Goal: Task Accomplishment & Management: Manage account settings

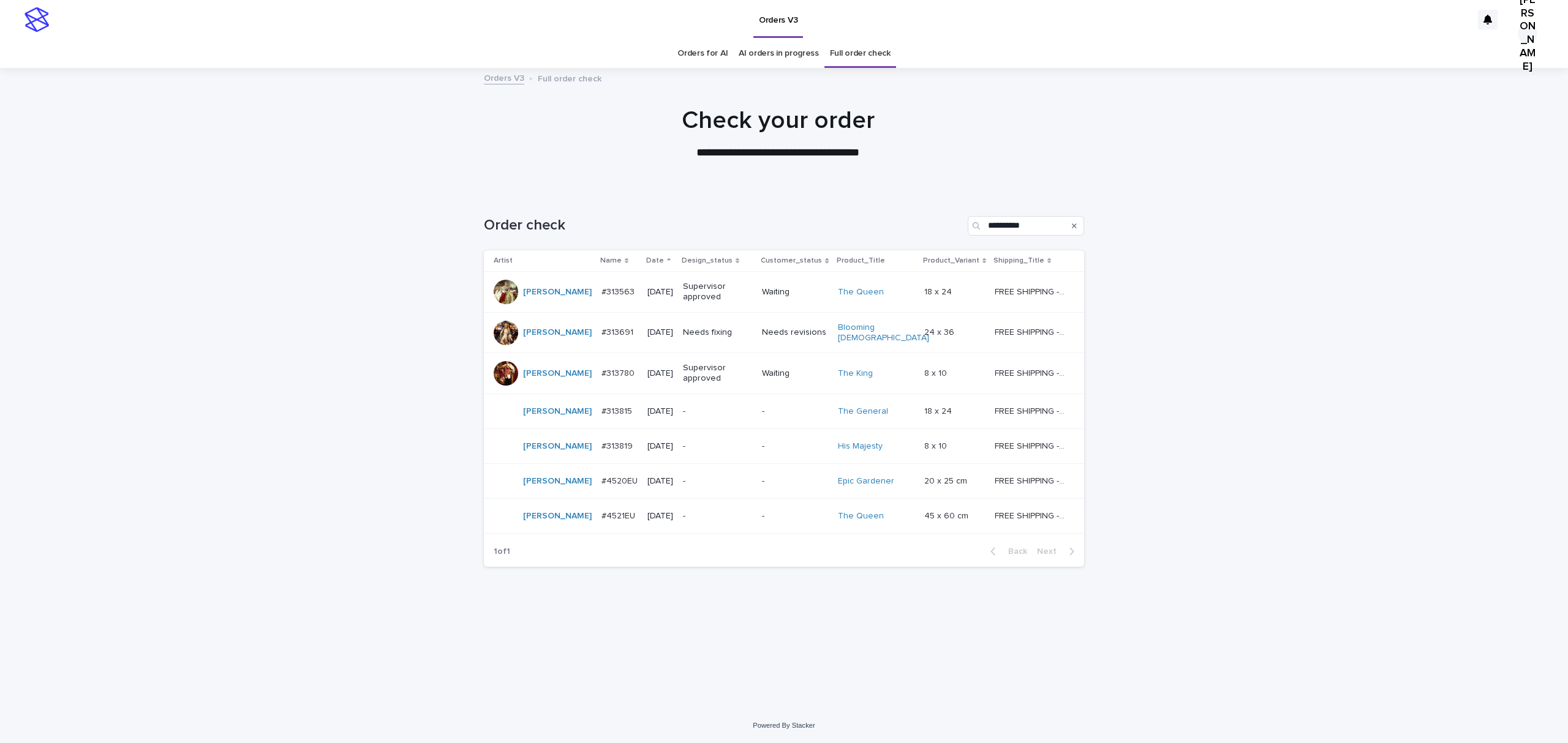
click at [601, 417] on p "#313815" at bounding box center [617, 410] width 33 height 13
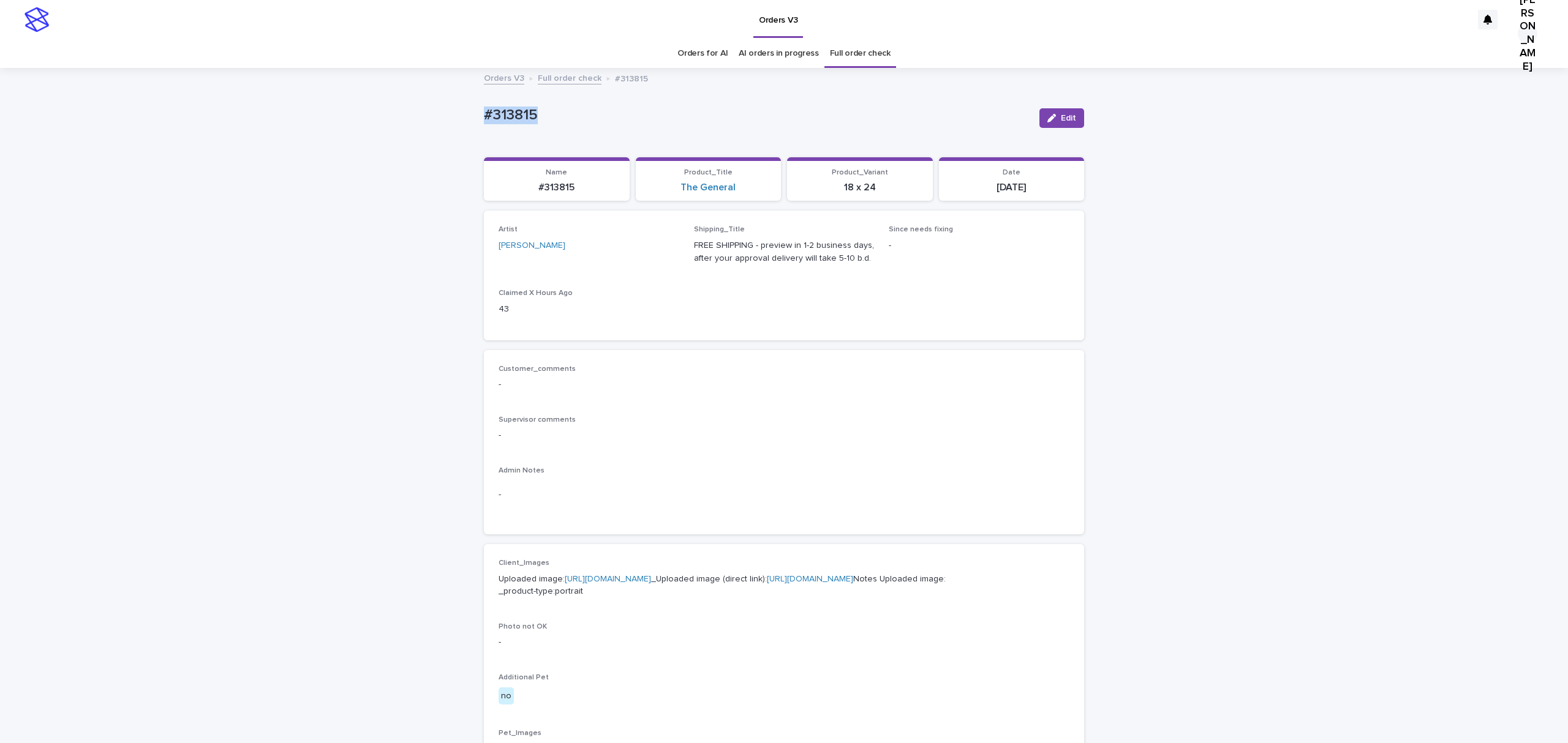
drag, startPoint x: 553, startPoint y: 114, endPoint x: 478, endPoint y: 110, distance: 75.1
click at [429, 118] on div "Loading... Saving… Loading... Saving… #313815 Edit #313815 Edit Sorry, there wa…" at bounding box center [784, 627] width 1568 height 1116
copy p "#313815"
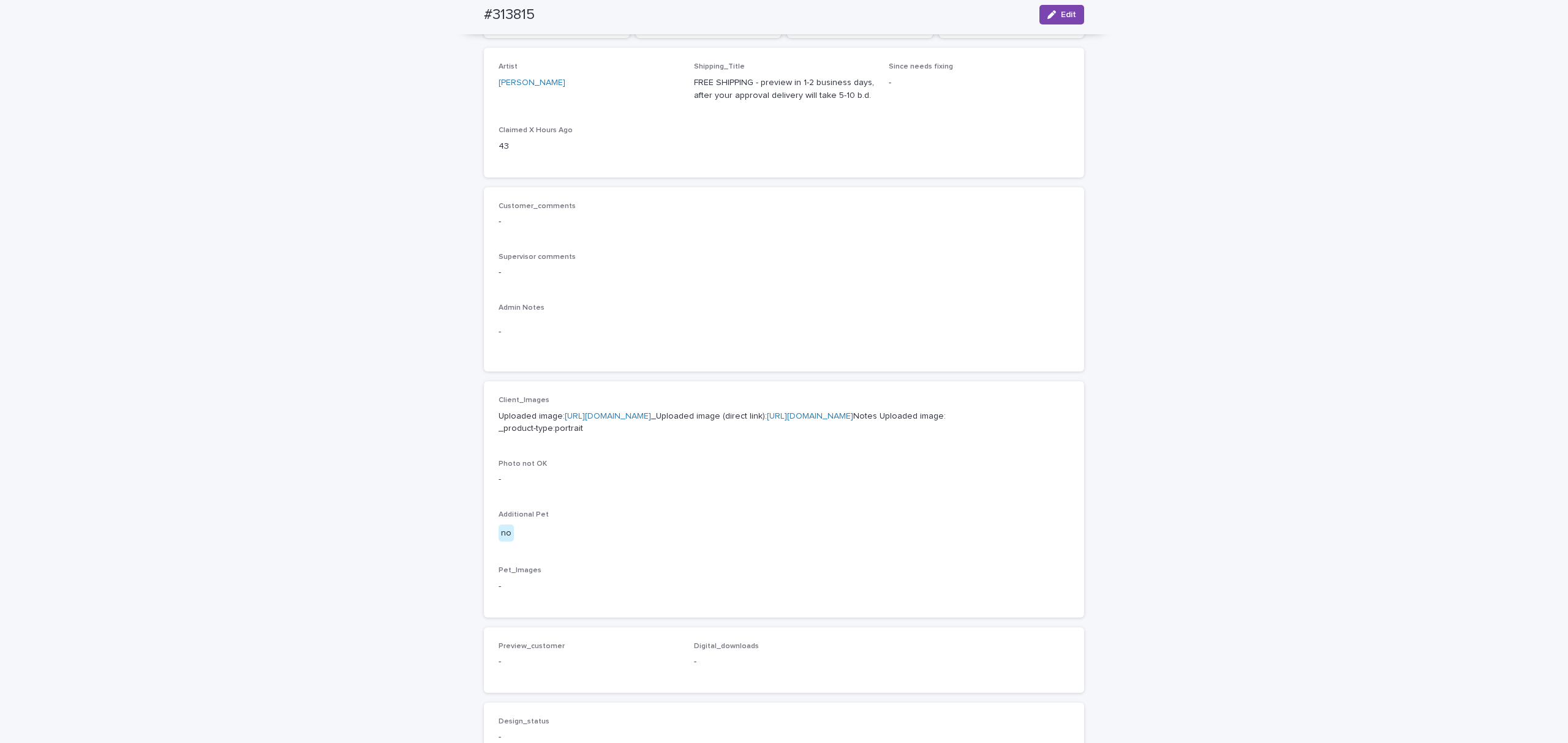
scroll to position [245, 0]
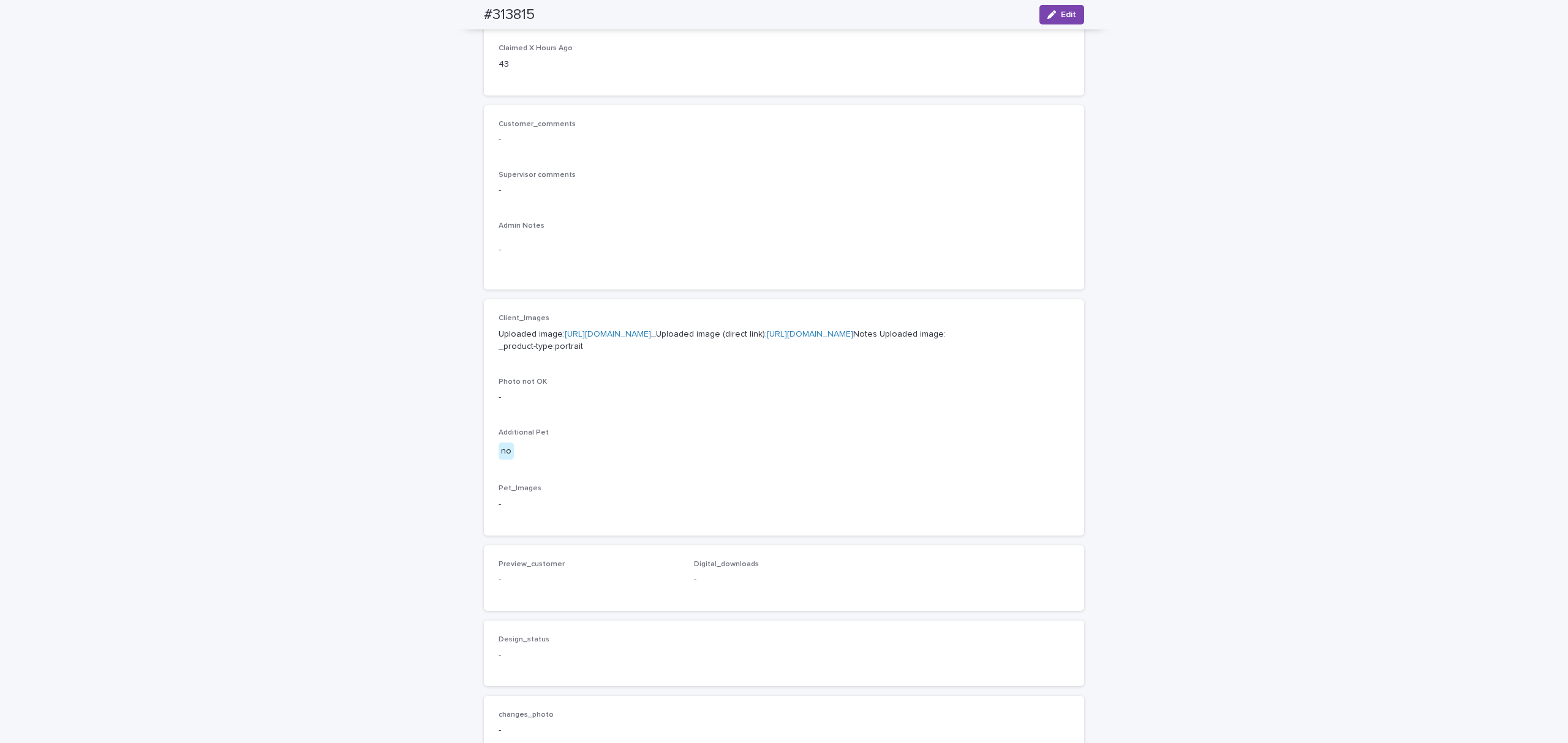
click at [767, 338] on link "[URL][DOMAIN_NAME]" at bounding box center [810, 334] width 86 height 8
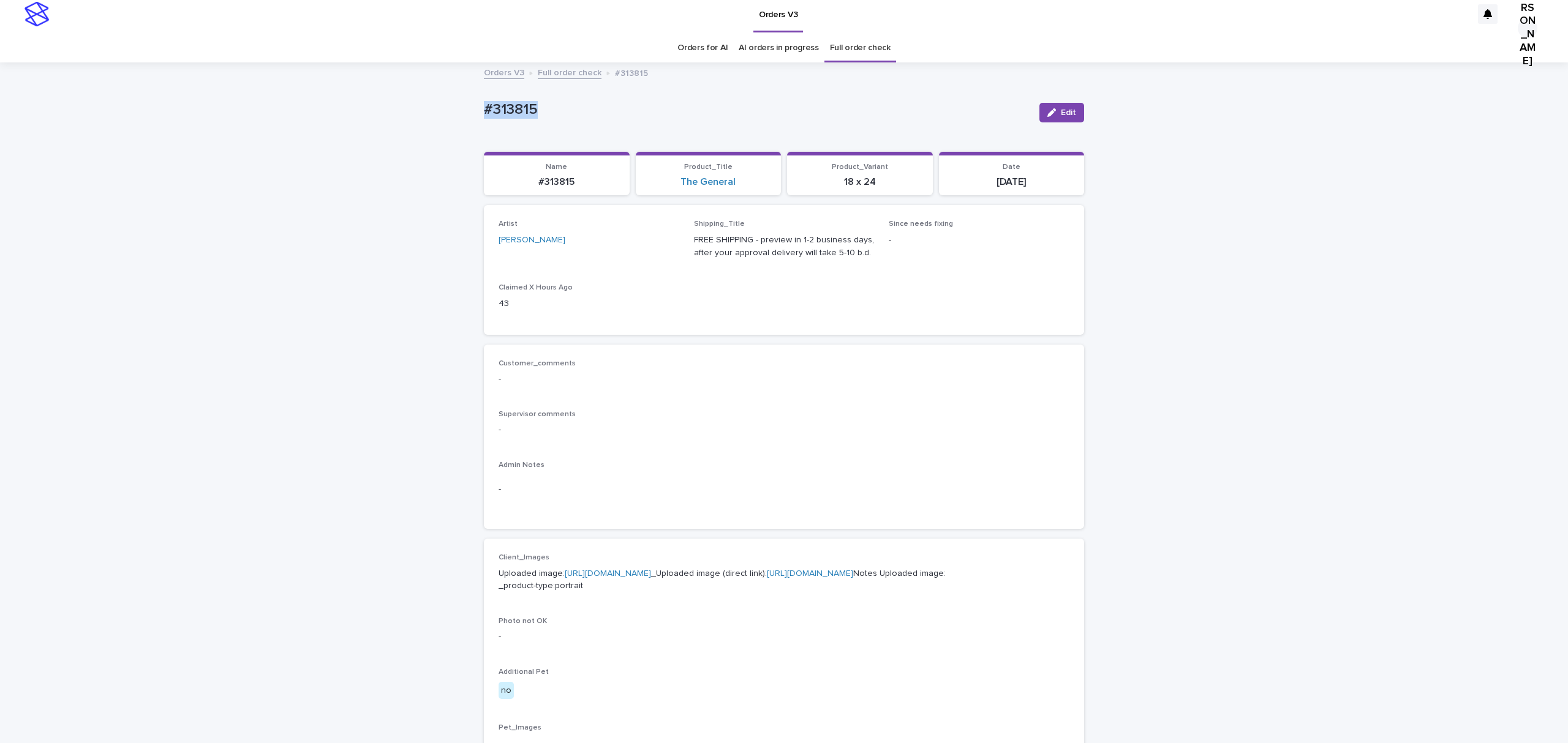
scroll to position [0, 0]
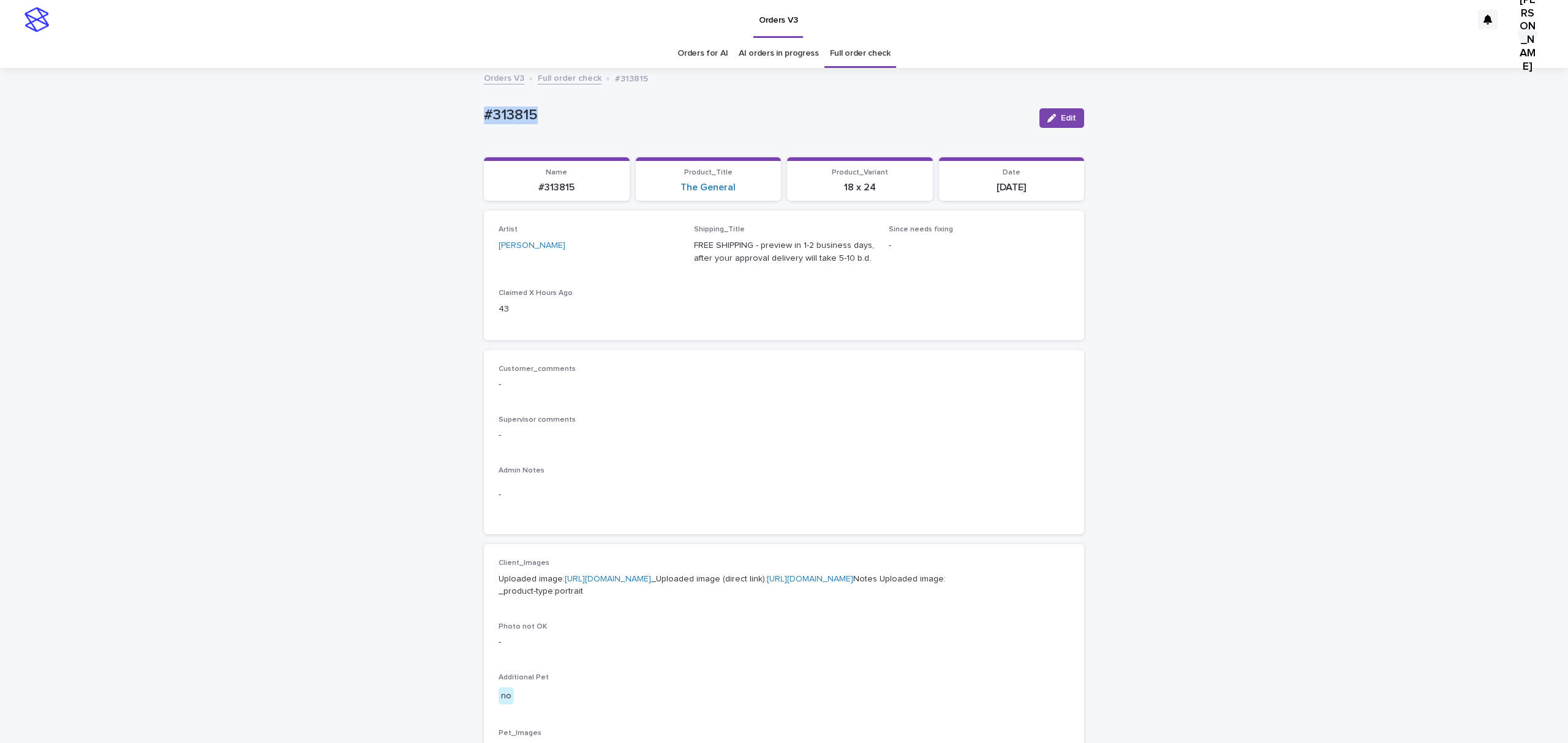
copy p "#313815"
click at [1067, 122] on button "Edit" at bounding box center [1062, 118] width 45 height 20
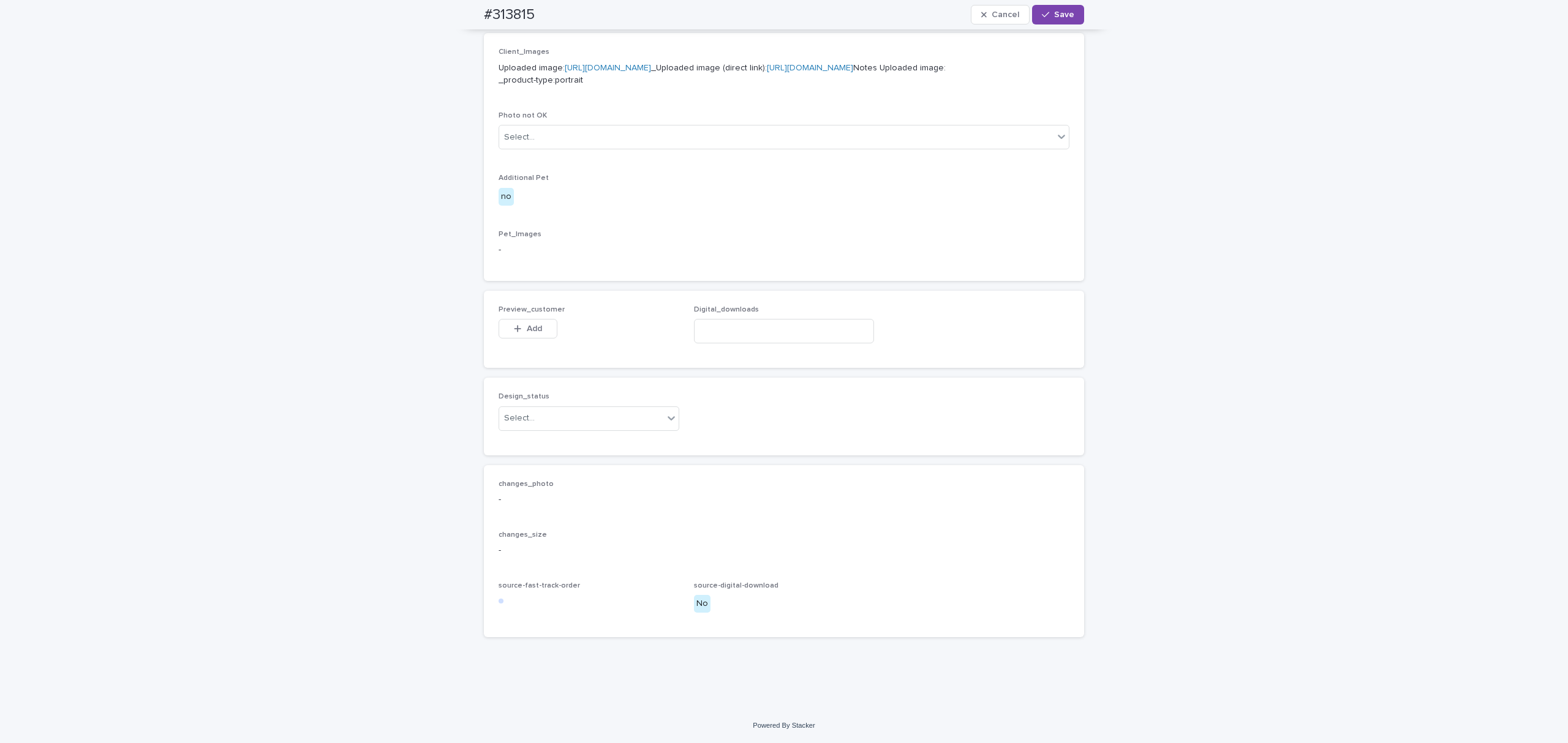
scroll to position [873, 0]
click at [533, 324] on span "Add" at bounding box center [534, 328] width 15 height 8
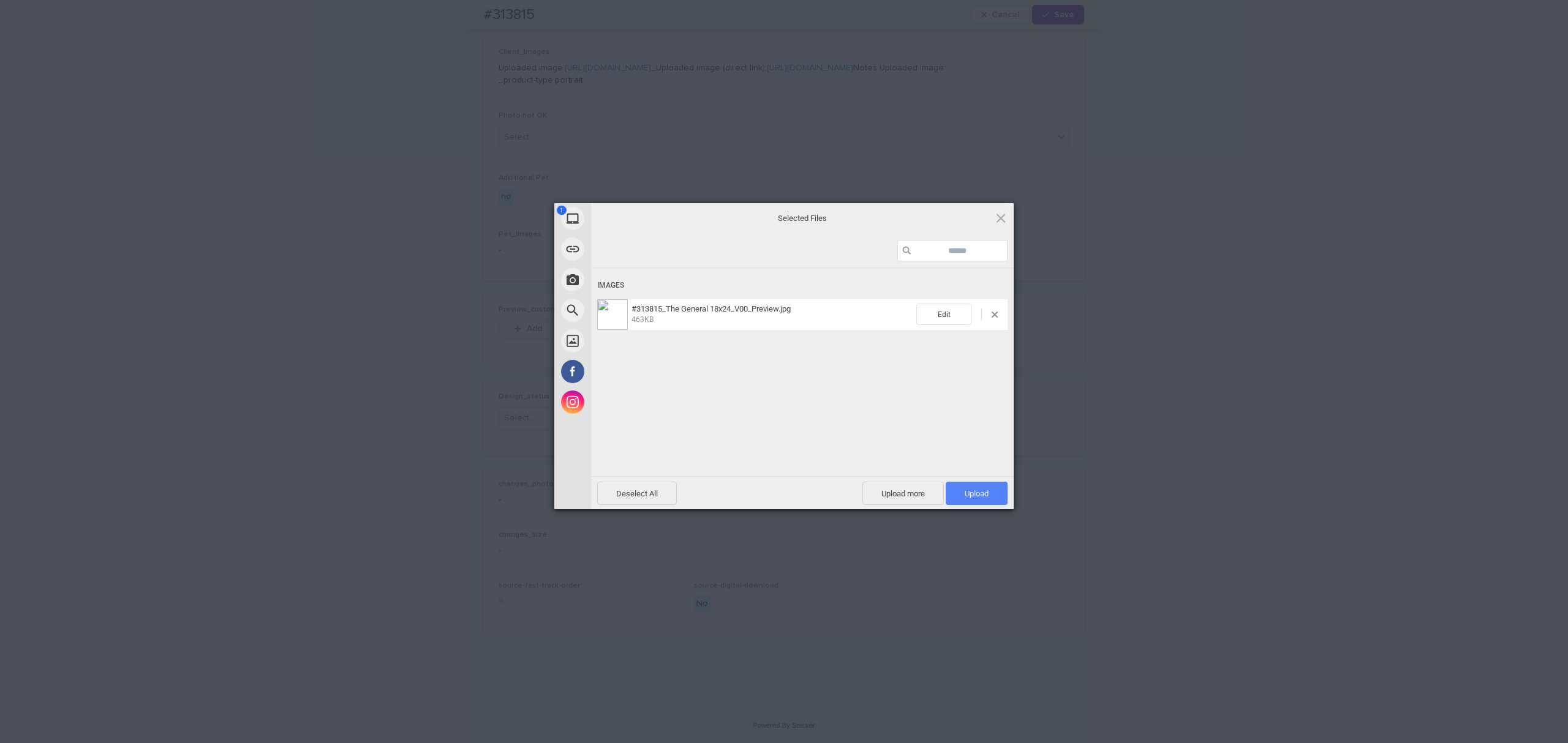
click at [983, 488] on span "Upload 1" at bounding box center [977, 493] width 62 height 23
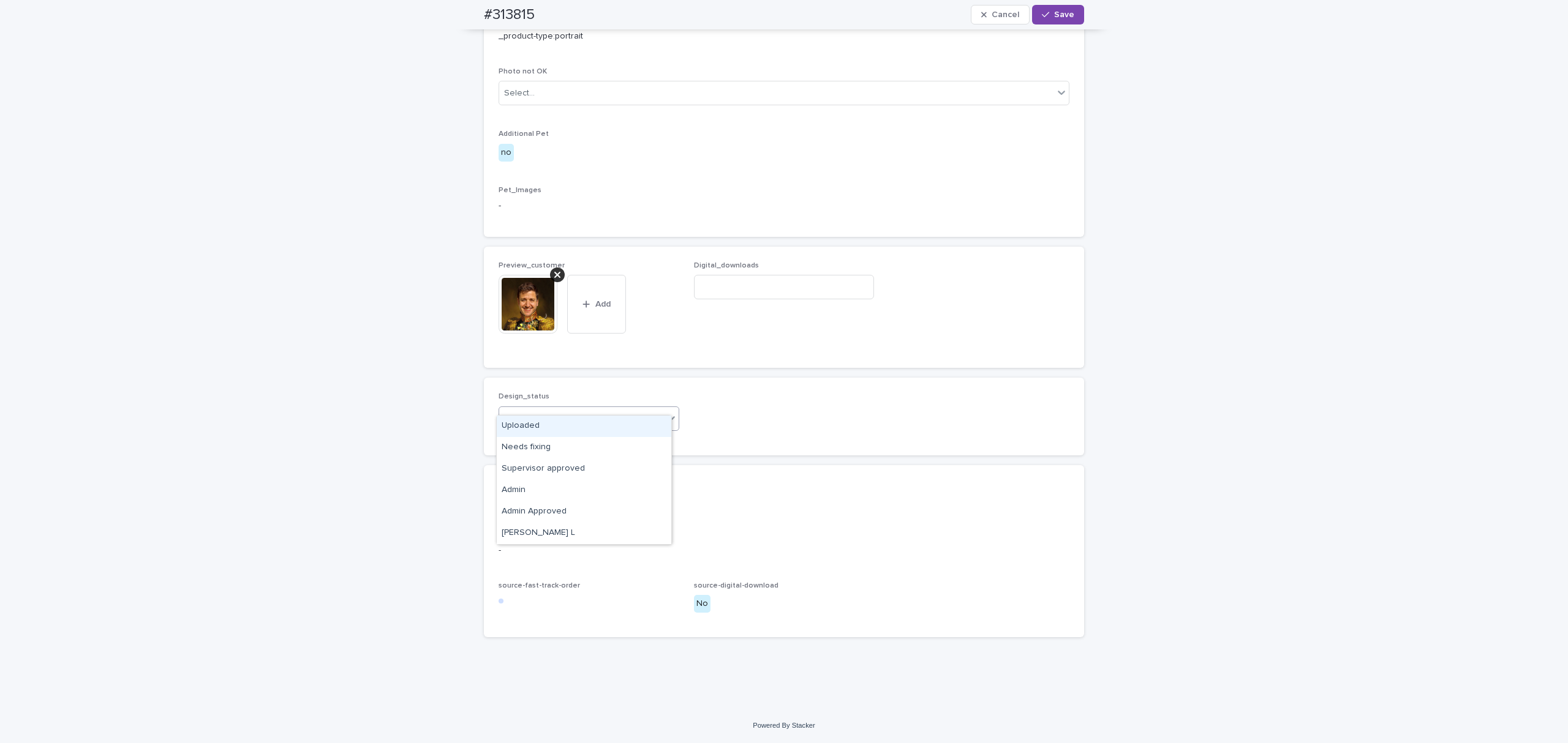
drag, startPoint x: 560, startPoint y: 391, endPoint x: 560, endPoint y: 399, distance: 8.0
click at [560, 407] on div "Select..." at bounding box center [588, 419] width 180 height 24
click at [526, 424] on div "Uploaded" at bounding box center [583, 426] width 175 height 21
click at [1052, 18] on div "#313815 Cancel Save" at bounding box center [784, 14] width 600 height 29
click at [1055, 17] on span "Save" at bounding box center [1065, 14] width 21 height 8
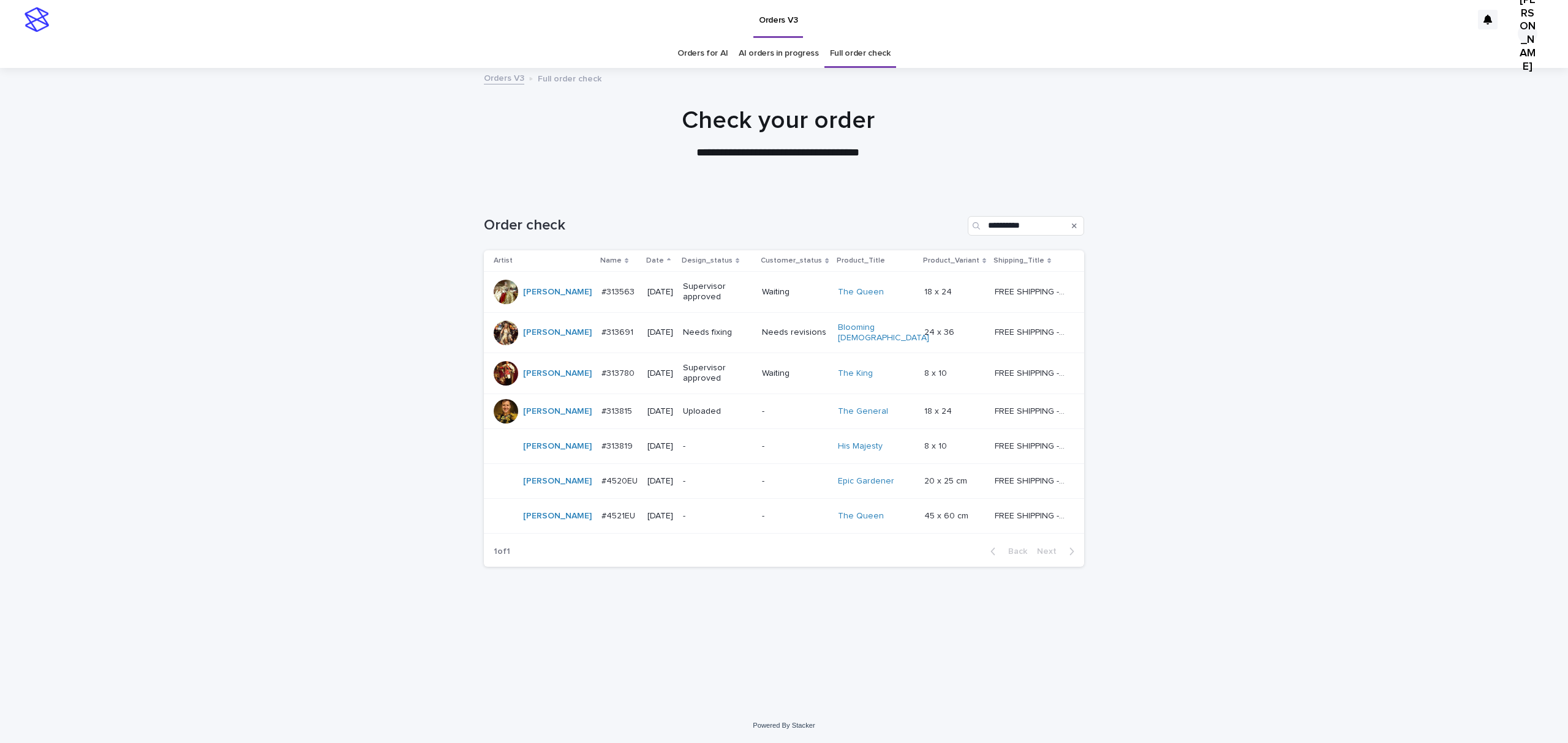
scroll to position [71, 0]
click at [601, 452] on p "#313819" at bounding box center [618, 446] width 34 height 13
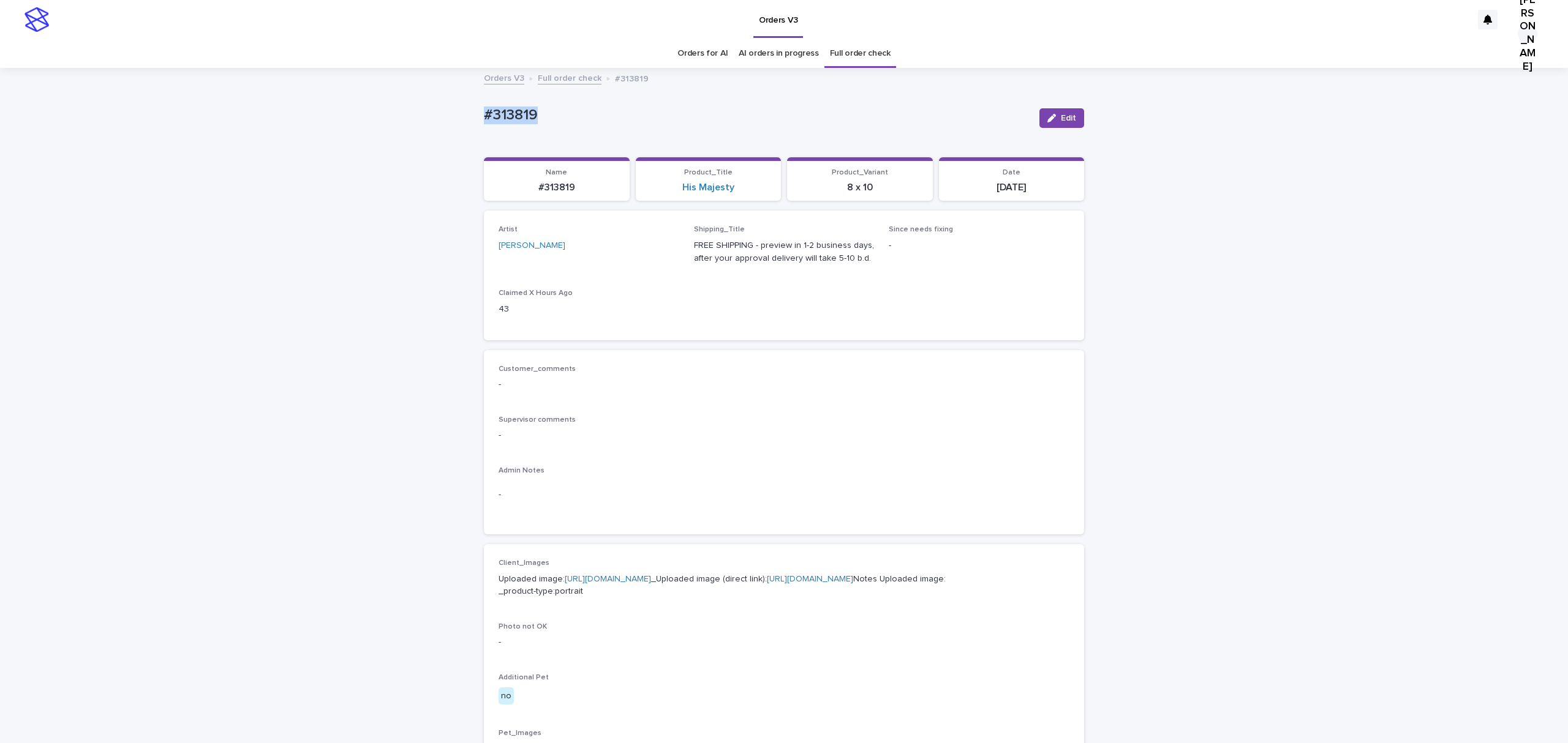
drag, startPoint x: 600, startPoint y: 125, endPoint x: 322, endPoint y: 128, distance: 278.0
click at [322, 128] on div "Loading... Saving… Loading... Saving… #313819 Edit #313819 Edit Sorry, there wa…" at bounding box center [784, 627] width 1568 height 1116
copy p "#313819"
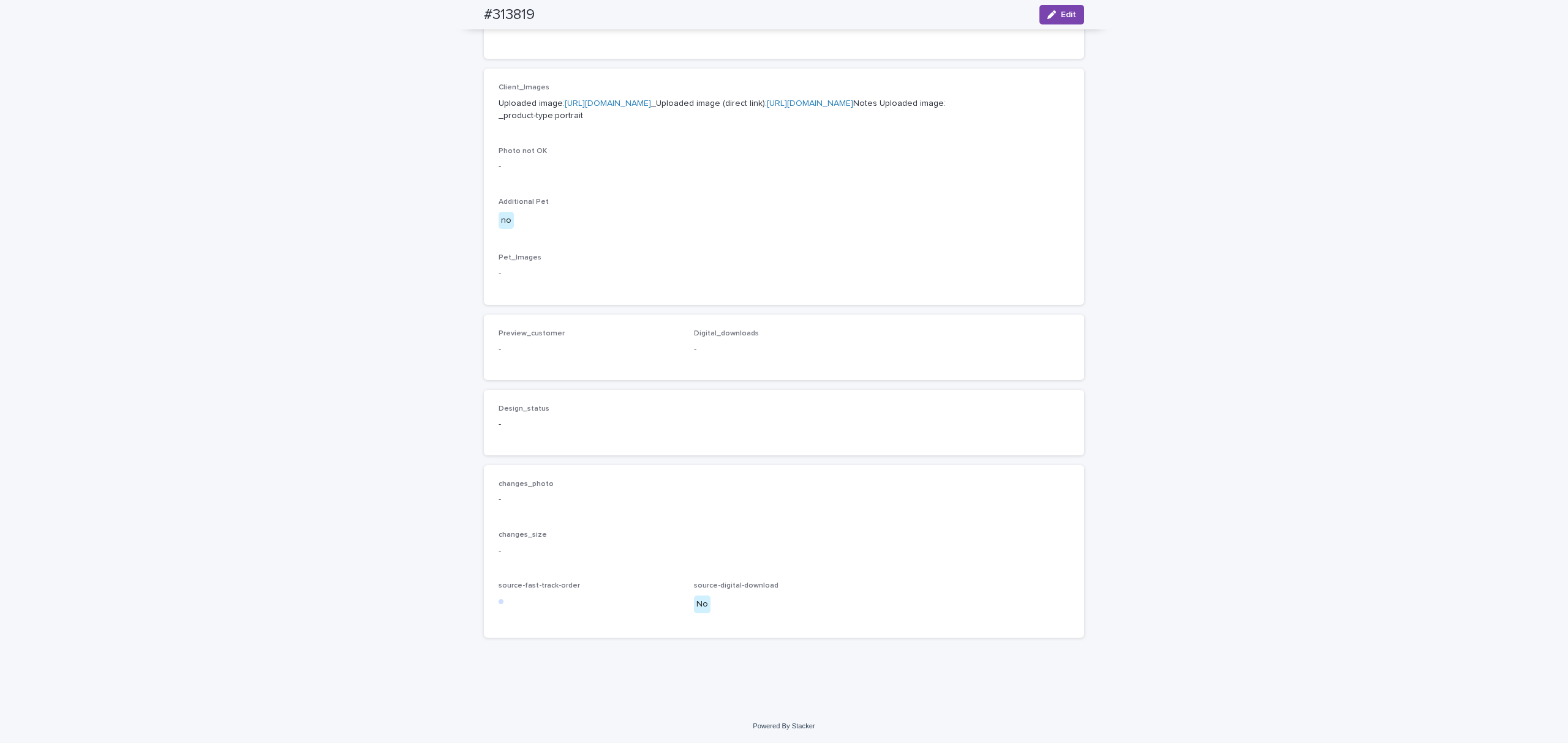
scroll to position [824, 0]
click at [984, 480] on p "changes_photo" at bounding box center [784, 484] width 571 height 8
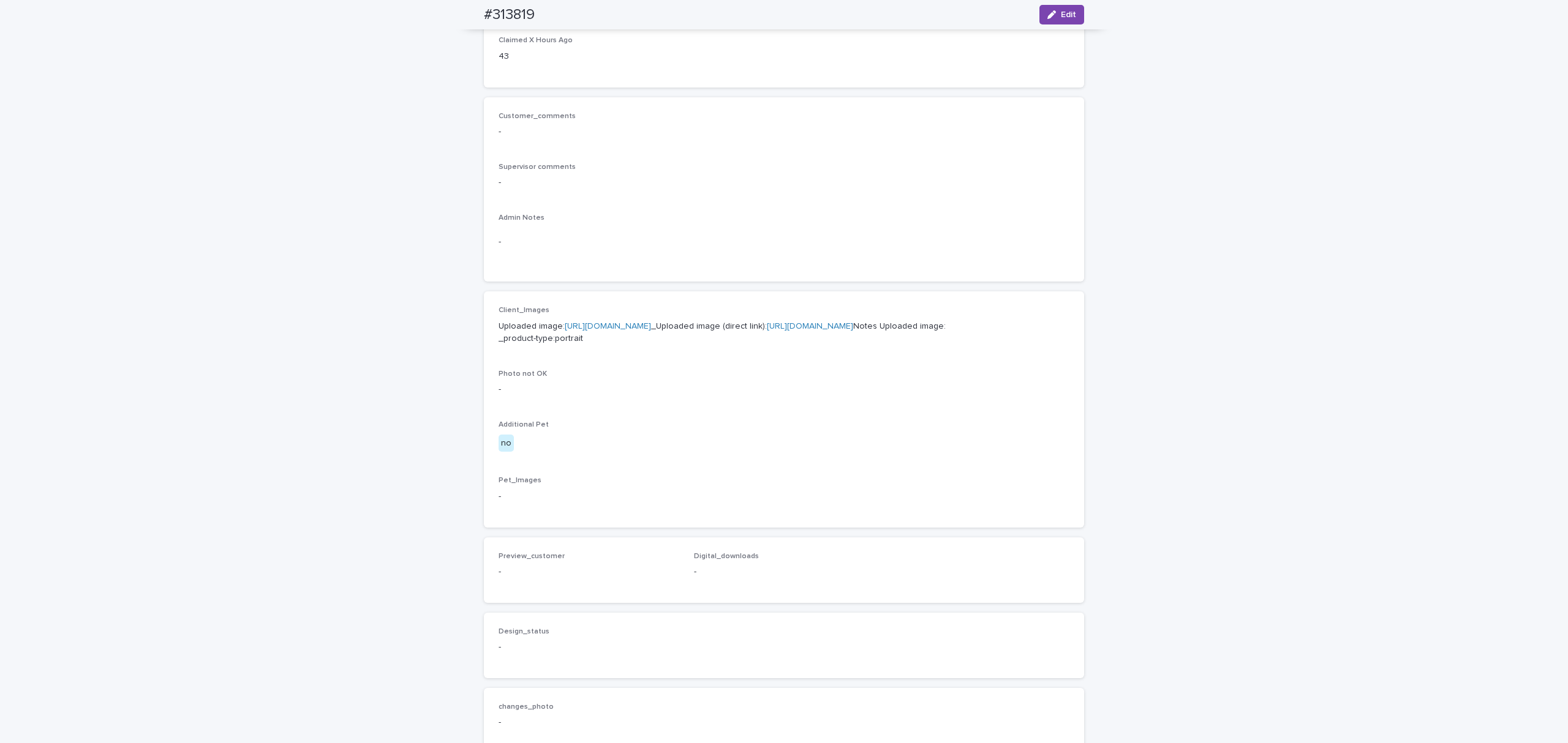
click at [767, 331] on link "[URL][DOMAIN_NAME]" at bounding box center [810, 326] width 86 height 8
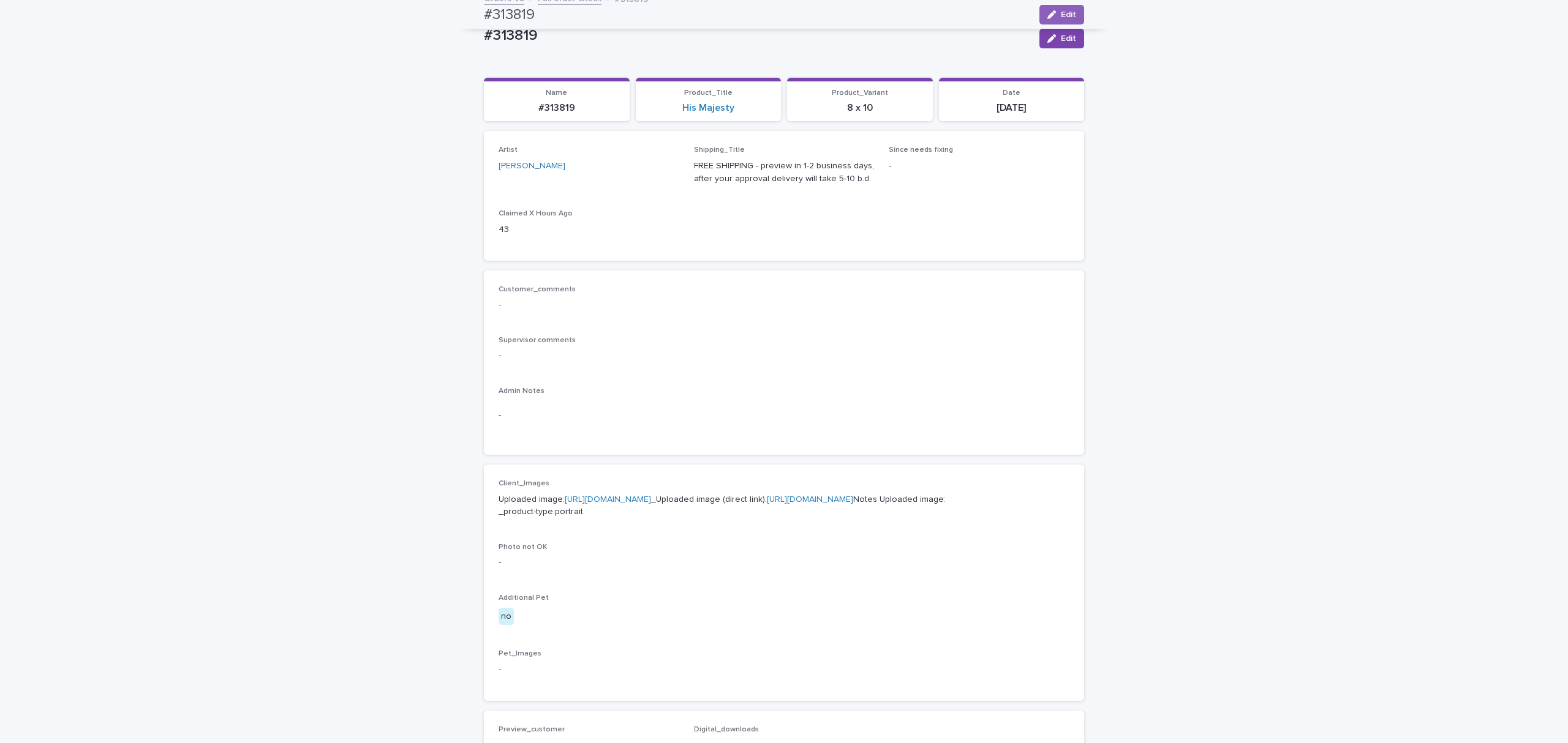
scroll to position [0, 0]
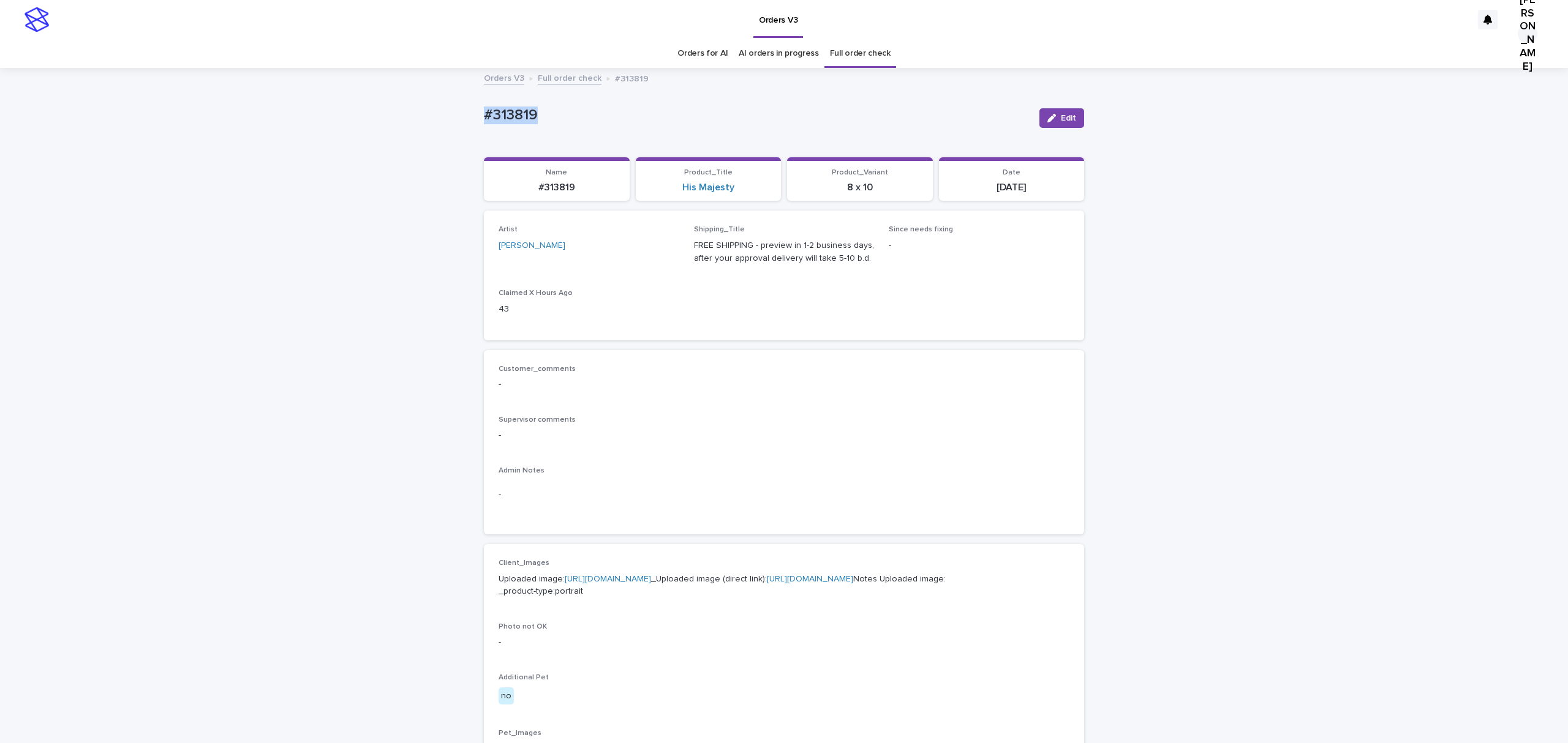
drag, startPoint x: 545, startPoint y: 131, endPoint x: 482, endPoint y: 131, distance: 63.0
click at [484, 124] on p "#313819" at bounding box center [757, 115] width 546 height 18
copy p "#313819"
click at [1055, 121] on button "Edit" at bounding box center [1062, 118] width 45 height 20
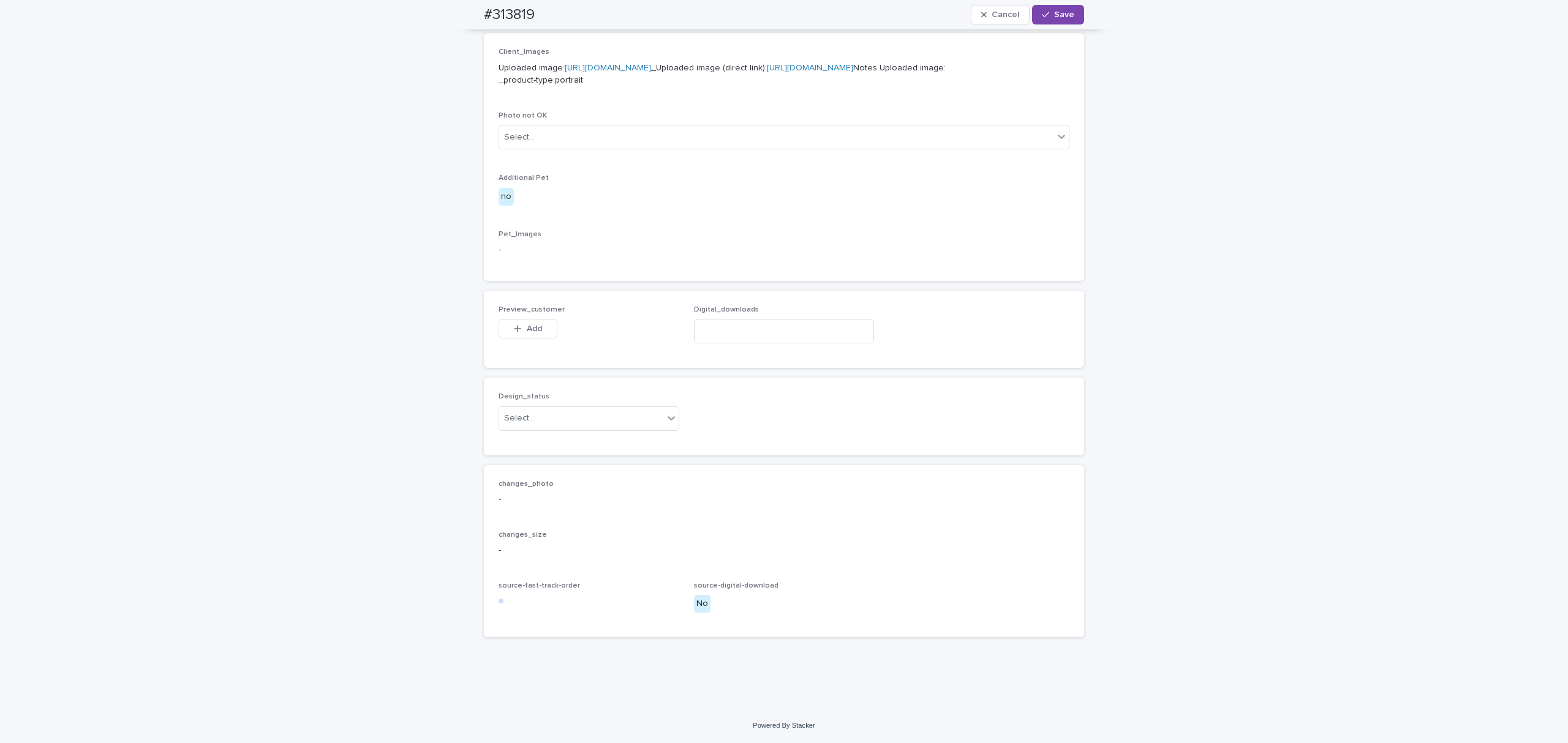
scroll to position [816, 0]
click at [533, 319] on button "Add" at bounding box center [527, 328] width 59 height 20
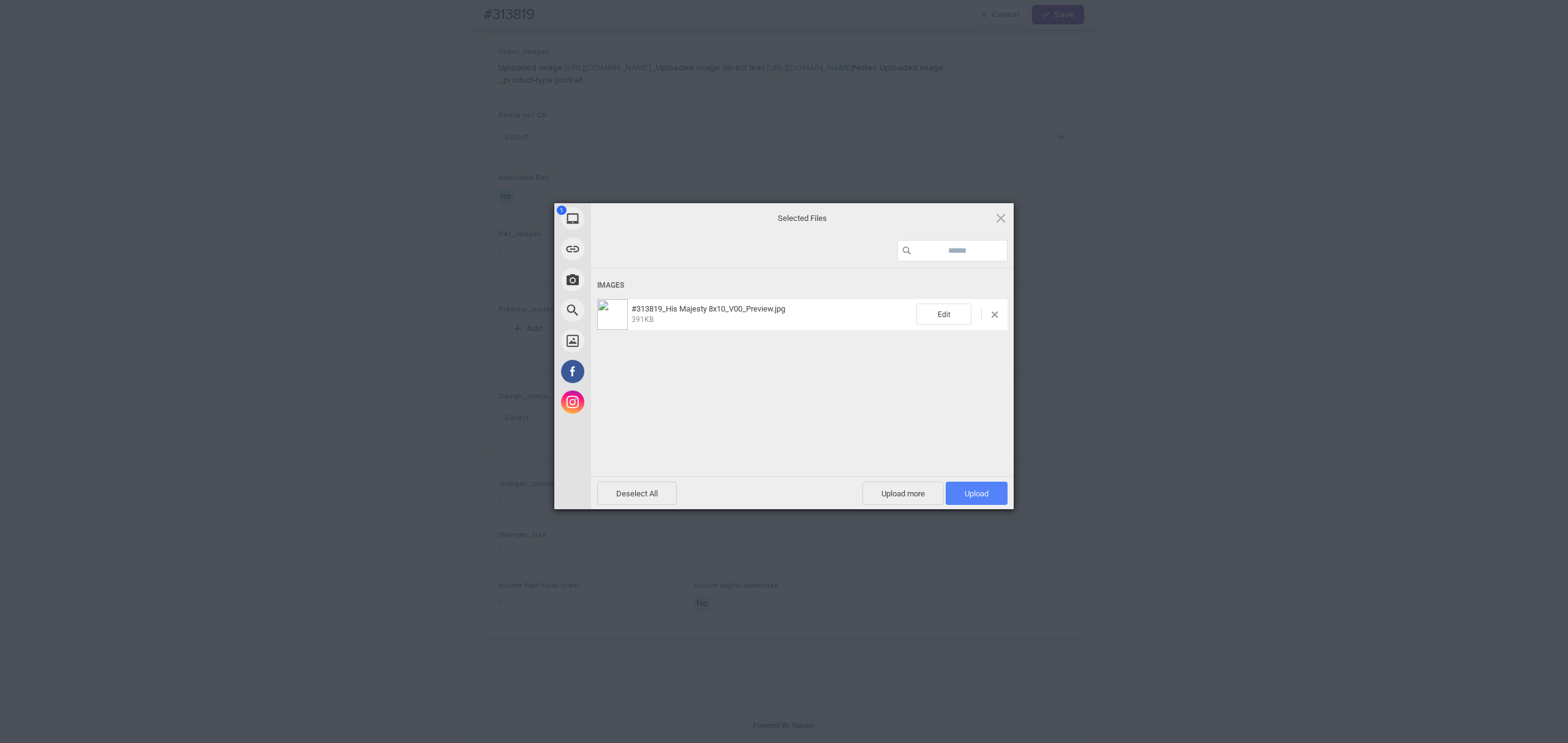
click at [983, 498] on span "Upload 1" at bounding box center [977, 494] width 24 height 9
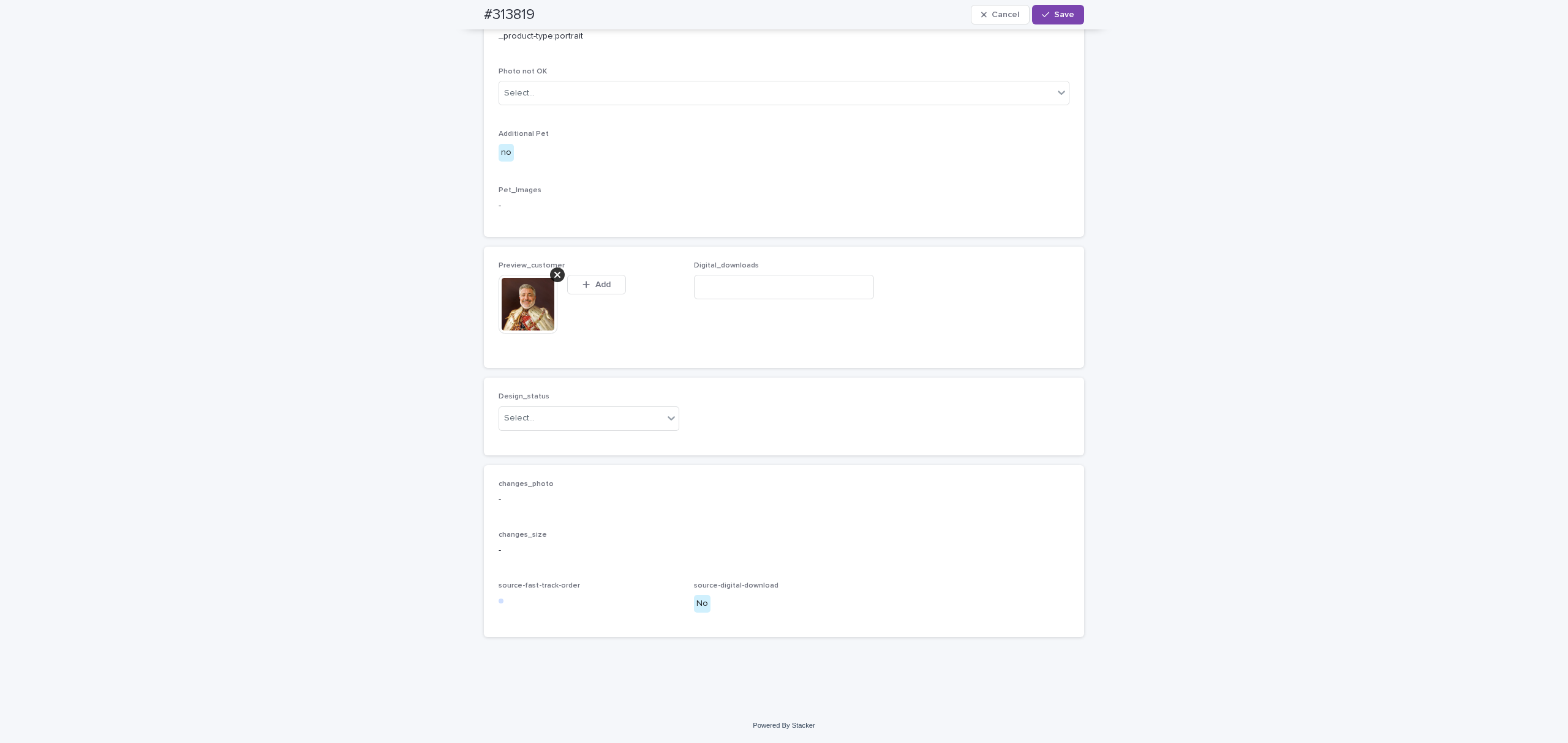
scroll to position [836, 0]
click at [538, 420] on input "text" at bounding box center [536, 418] width 1 height 10
click at [530, 449] on div "Uploaded" at bounding box center [583, 447] width 175 height 21
click at [1055, 13] on span "Save" at bounding box center [1065, 14] width 21 height 8
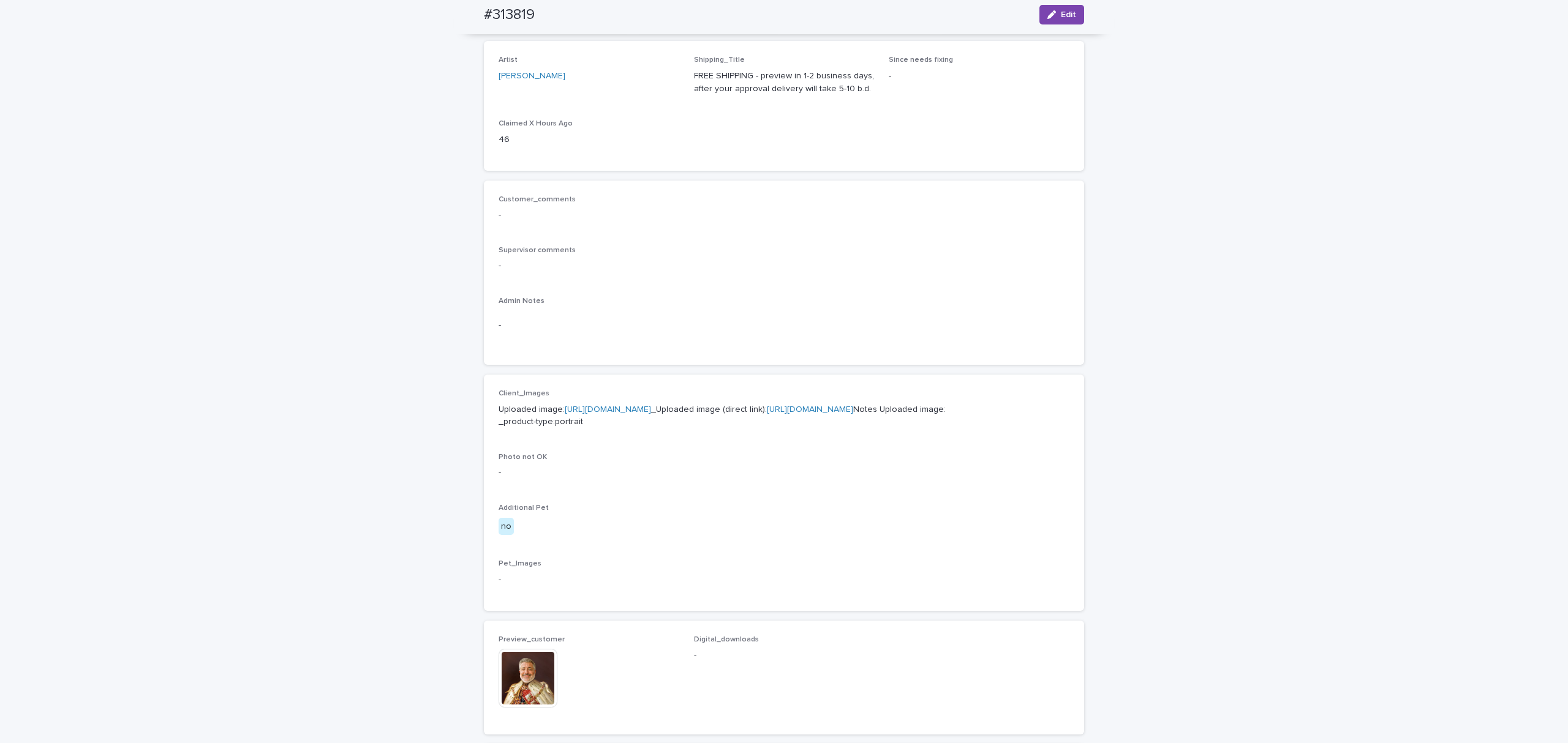
scroll to position [0, 0]
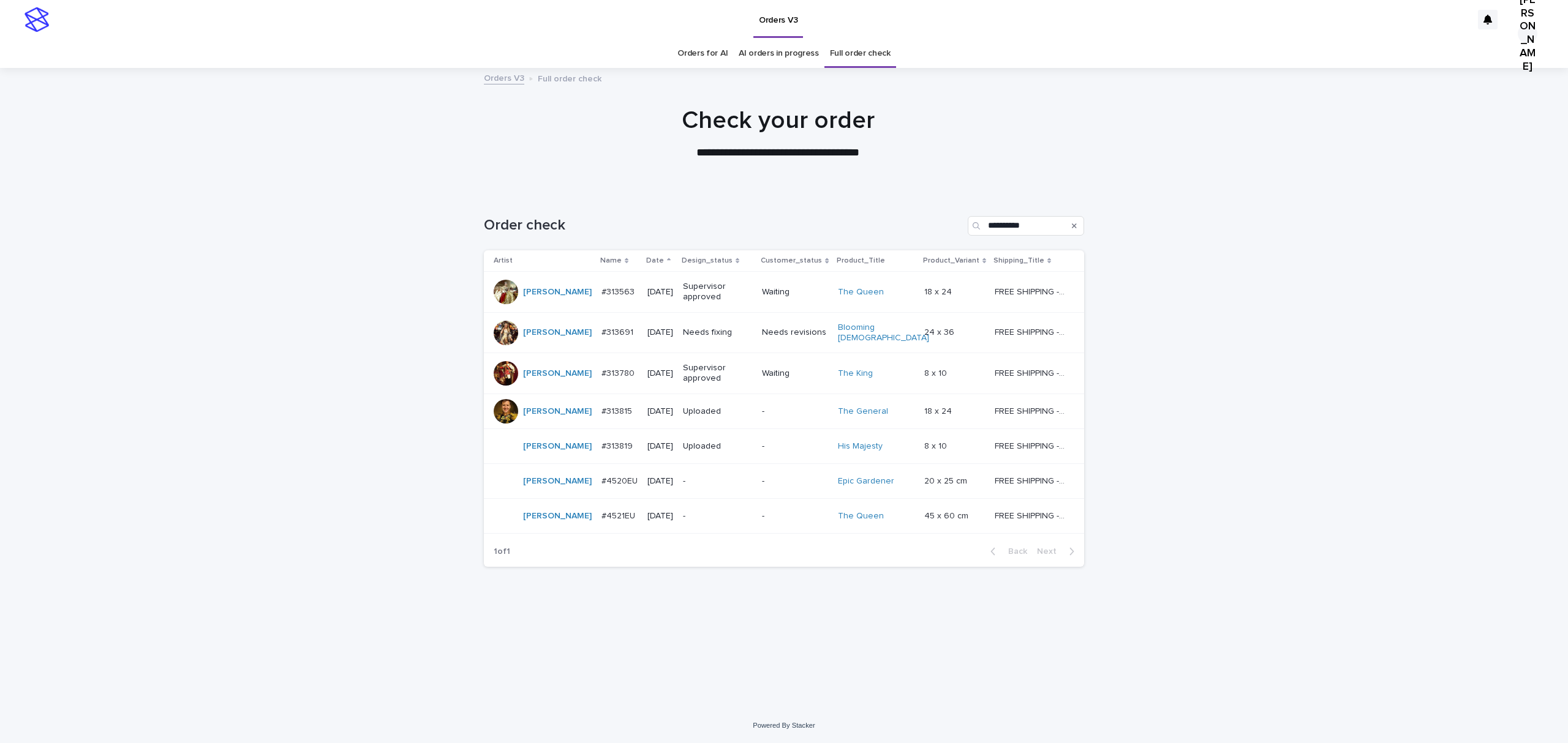
scroll to position [71, 0]
click at [601, 487] on p "#4520EU" at bounding box center [620, 480] width 38 height 13
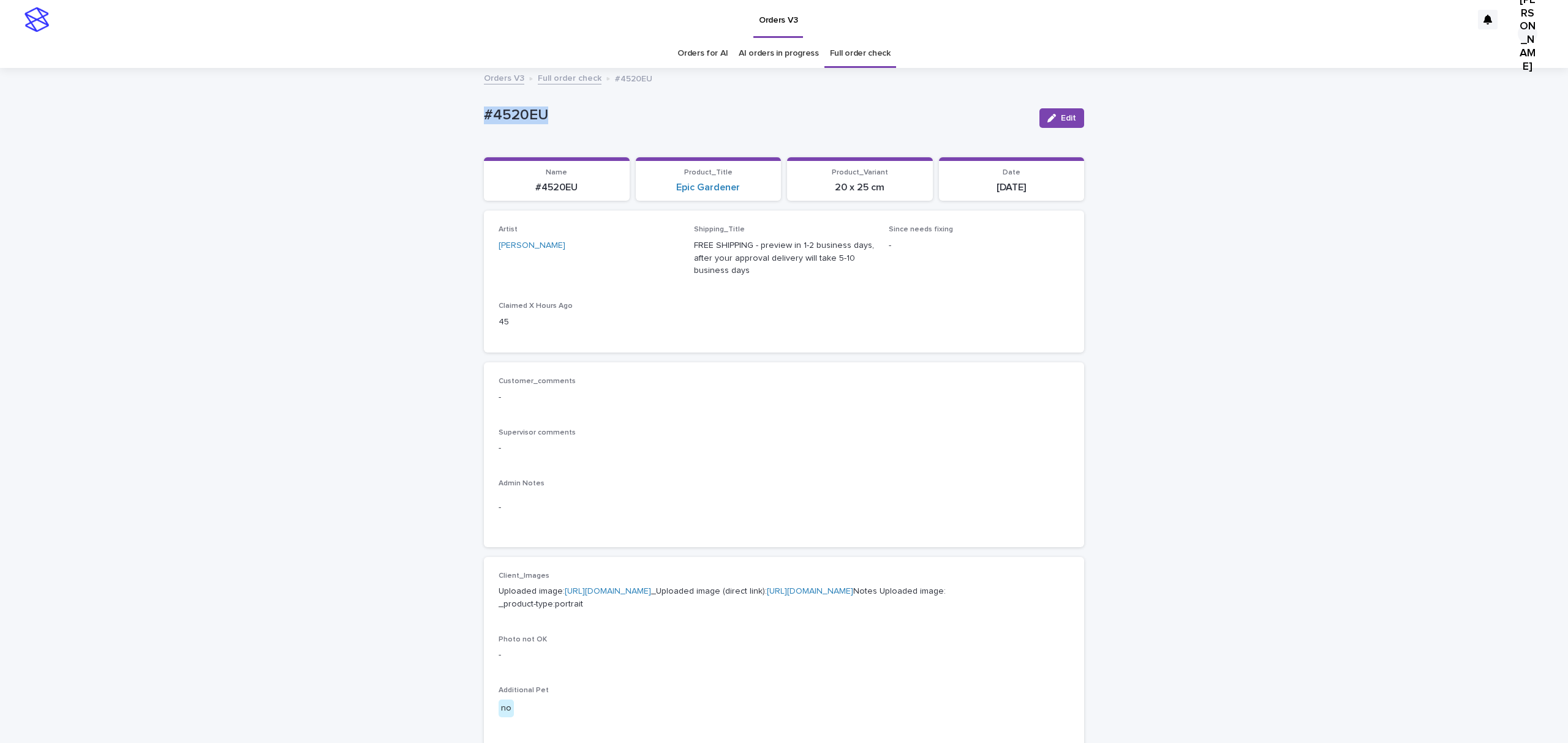
drag, startPoint x: 572, startPoint y: 121, endPoint x: 441, endPoint y: 121, distance: 131.0
click at [441, 121] on div "Loading... Saving… Loading... Saving… #4520EU Edit #4520EU Edit Sorry, there wa…" at bounding box center [784, 634] width 1568 height 1129
copy p "#4520EU"
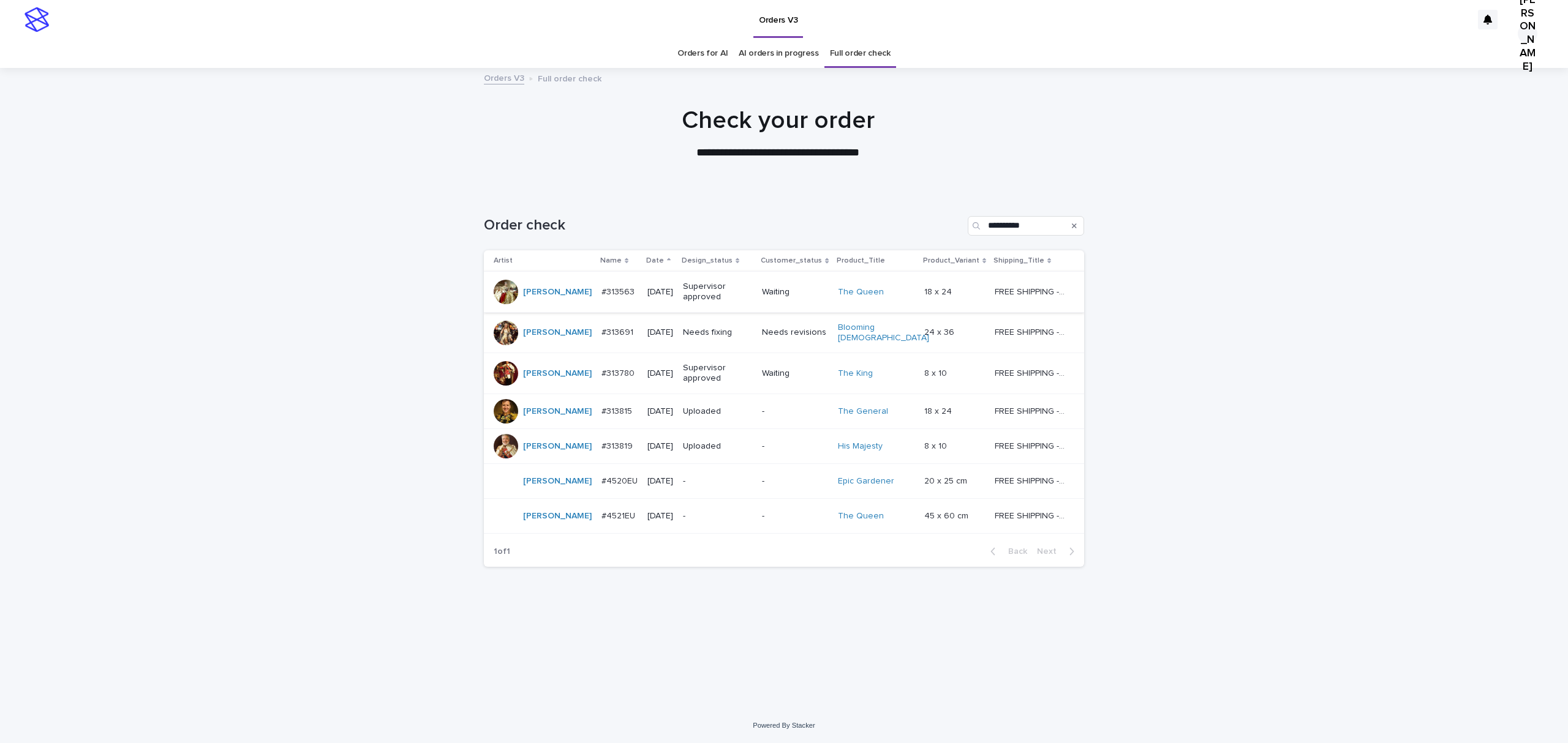
scroll to position [39, 0]
click at [601, 487] on p "#4520EU" at bounding box center [620, 480] width 38 height 13
click at [601, 452] on p "#313819" at bounding box center [618, 446] width 34 height 13
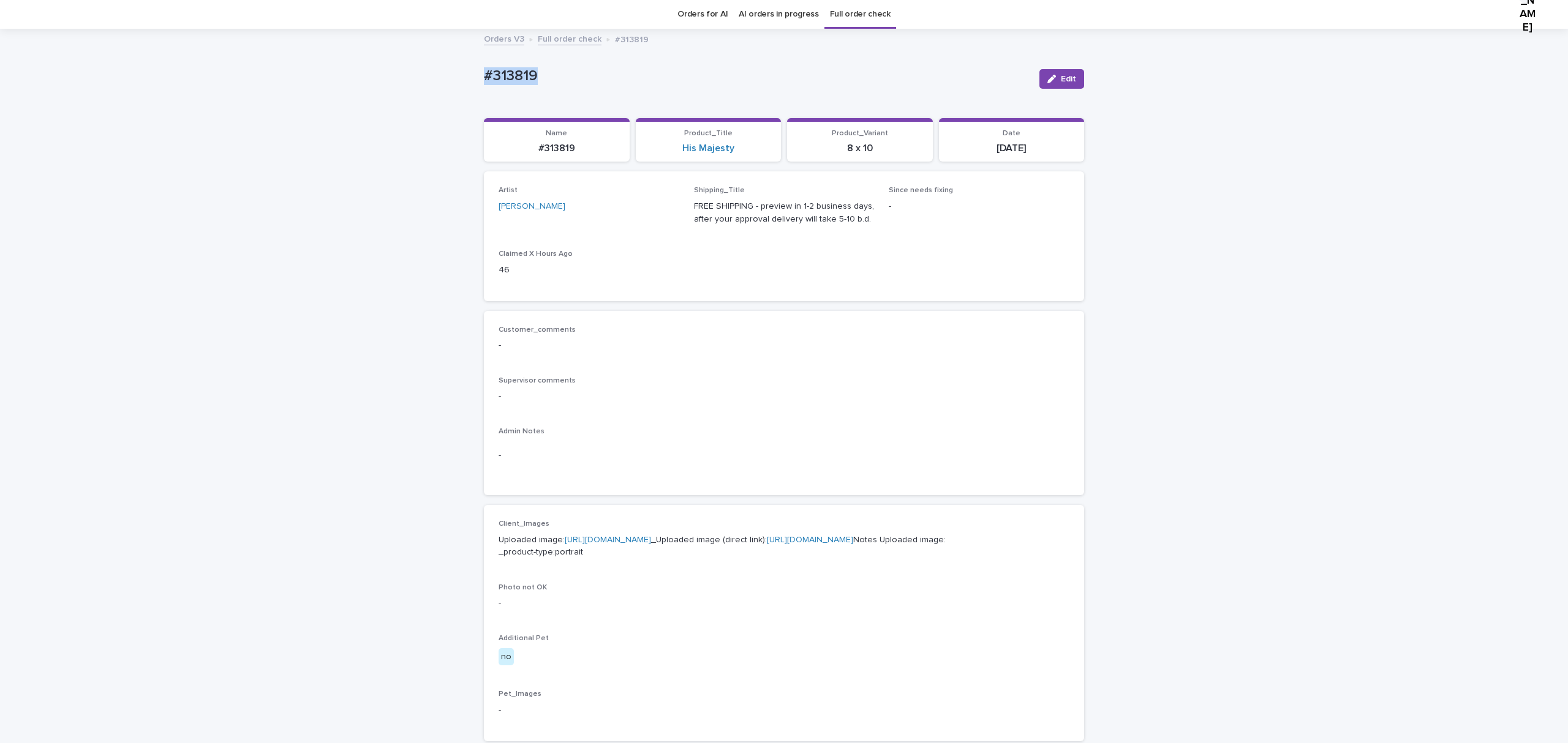
drag, startPoint x: 569, startPoint y: 64, endPoint x: 442, endPoint y: 77, distance: 127.7
click at [442, 77] on div "Loading... Saving… Loading... Saving… #313819 Edit #313819 Edit Sorry, there wa…" at bounding box center [784, 612] width 1568 height 1165
copy p "#313819"
click at [1061, 83] on span "Edit" at bounding box center [1069, 79] width 15 height 8
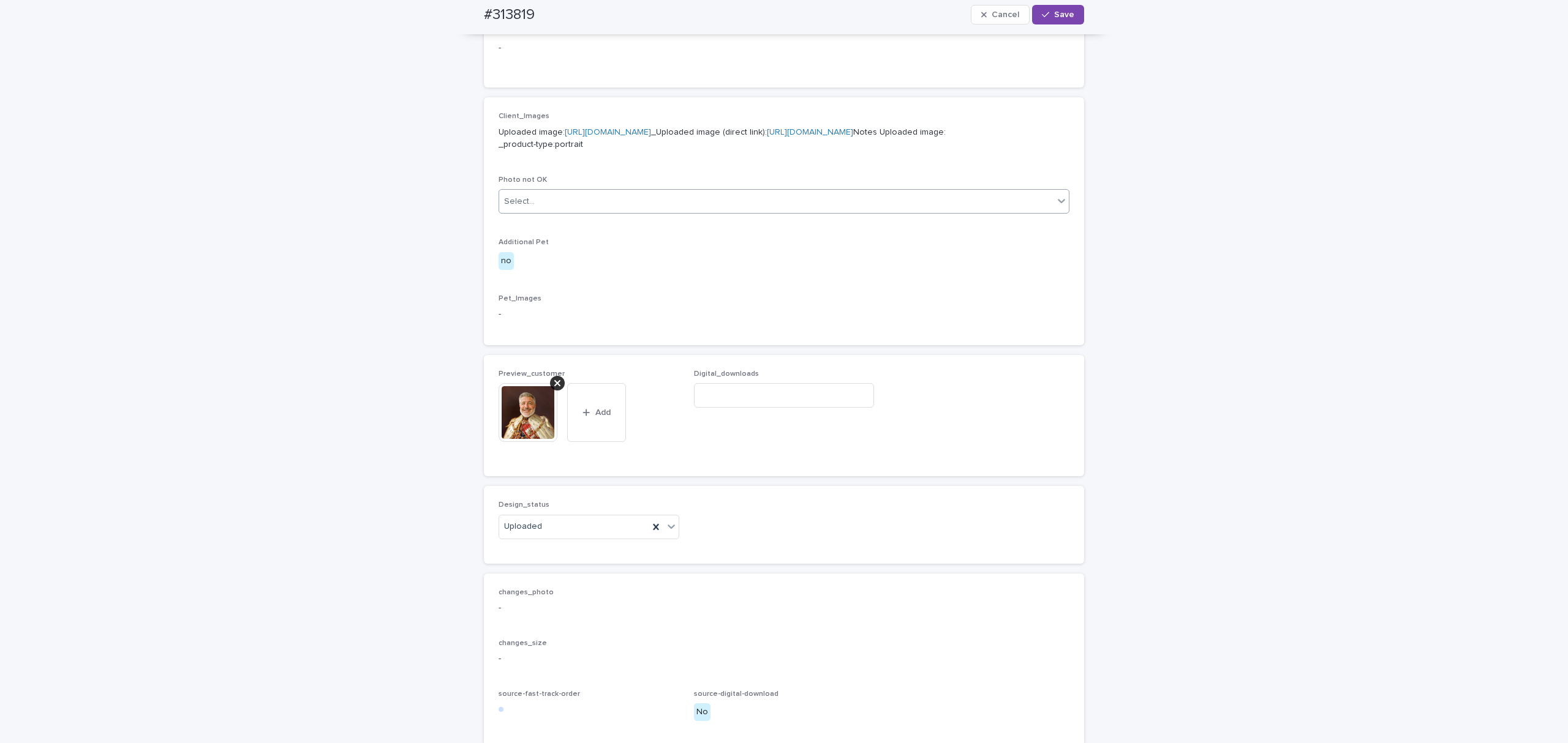
scroll to position [774, 0]
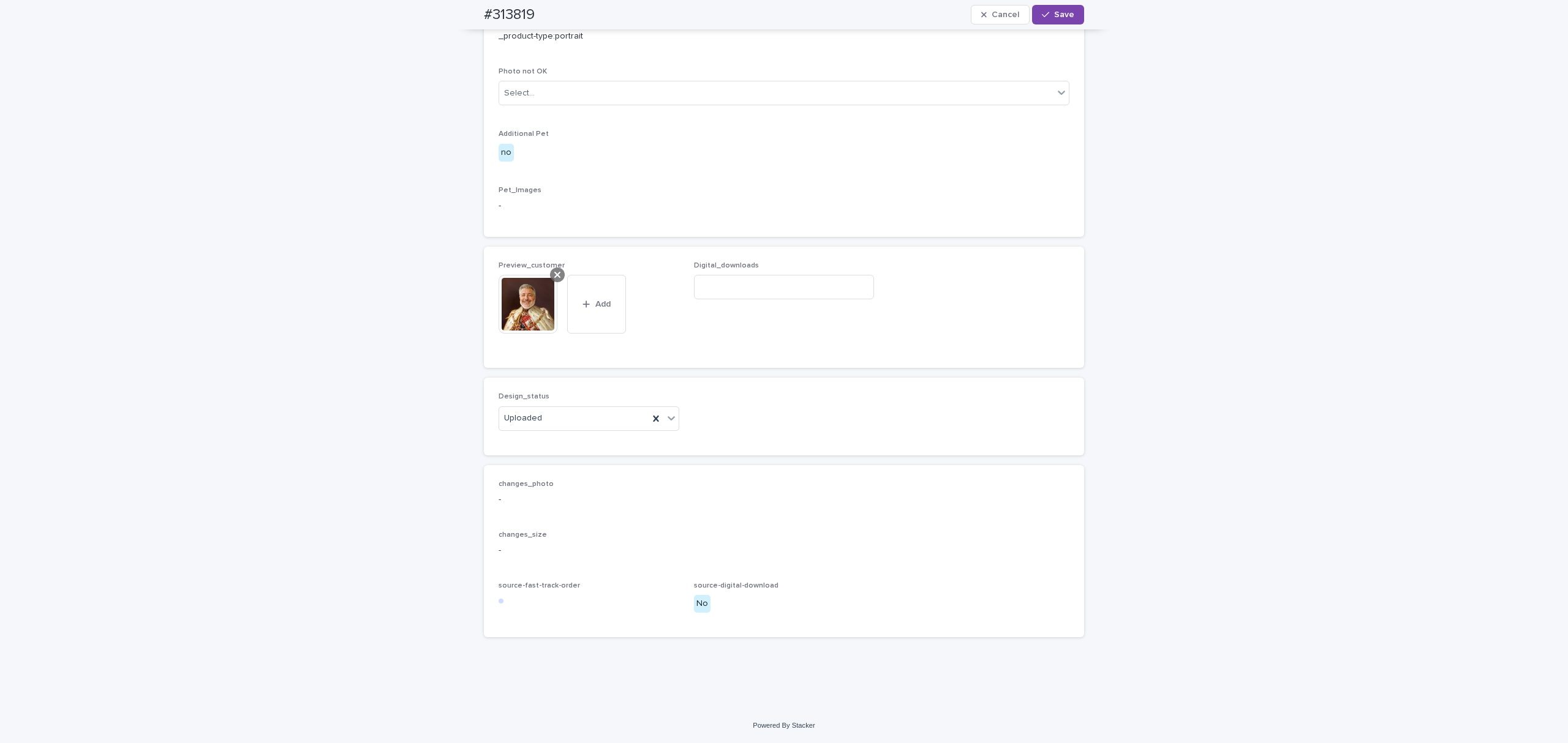
click at [550, 282] on div at bounding box center [557, 275] width 15 height 15
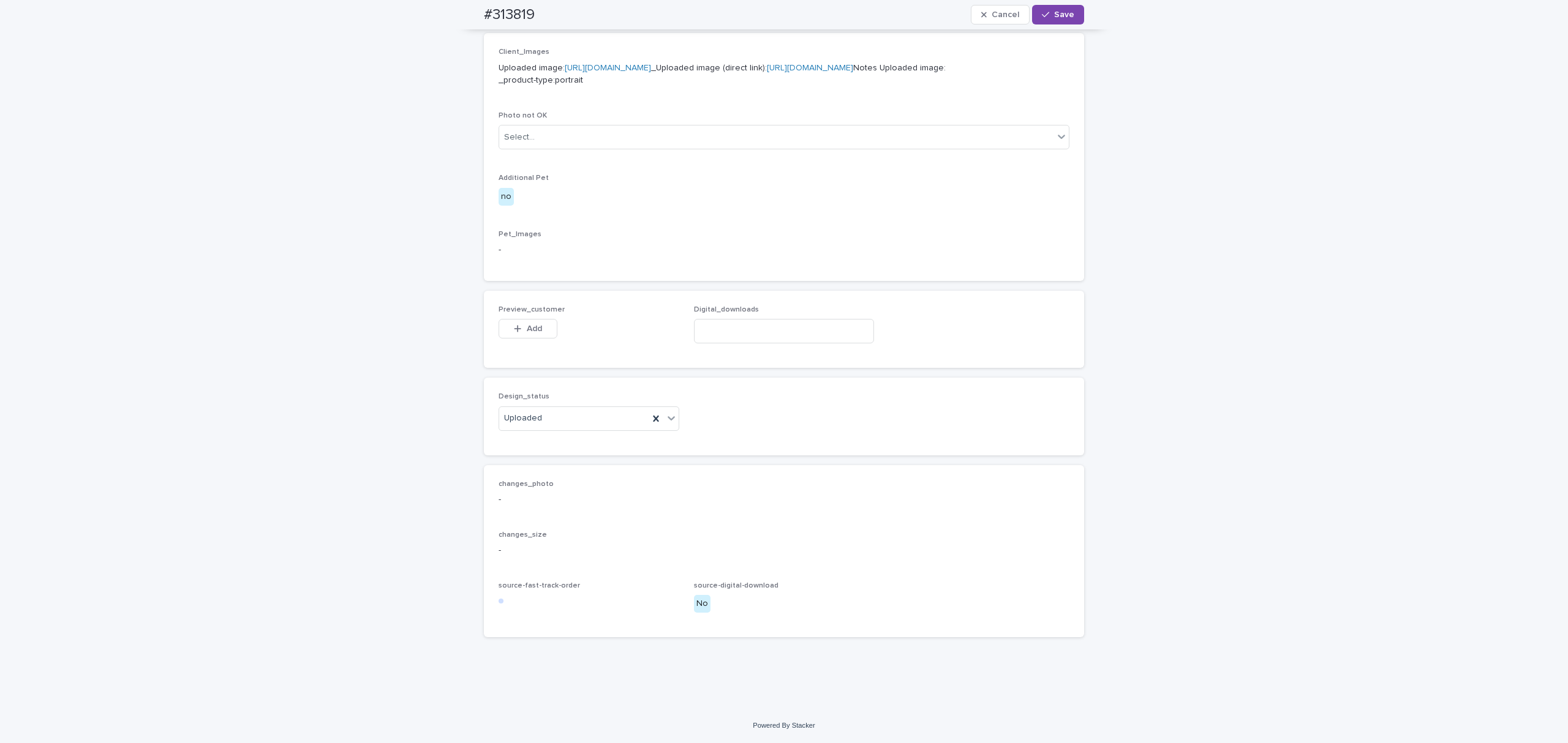
scroll to position [753, 0]
click at [520, 333] on div "button" at bounding box center [520, 328] width 12 height 8
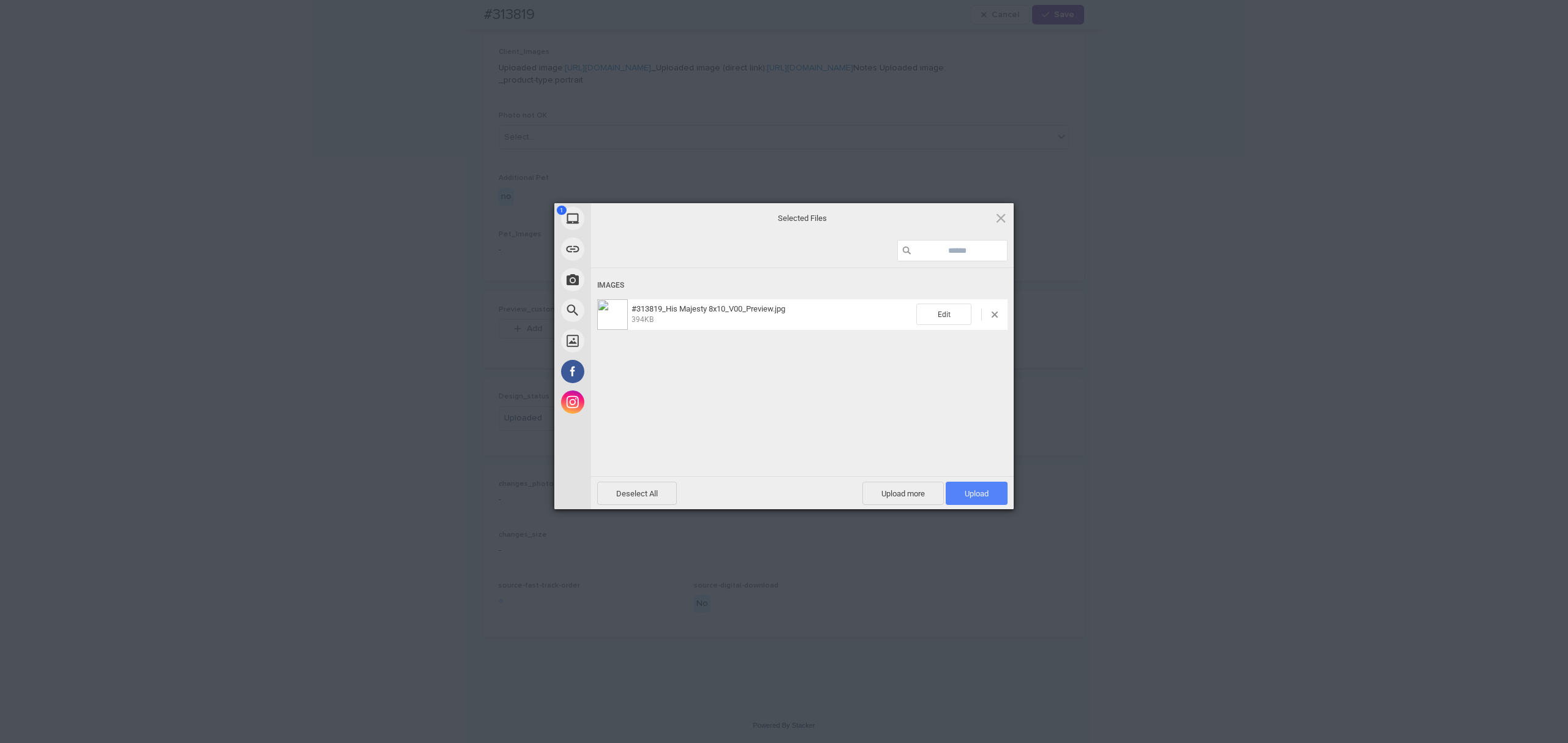
click at [976, 482] on span "Upload 1" at bounding box center [977, 493] width 62 height 23
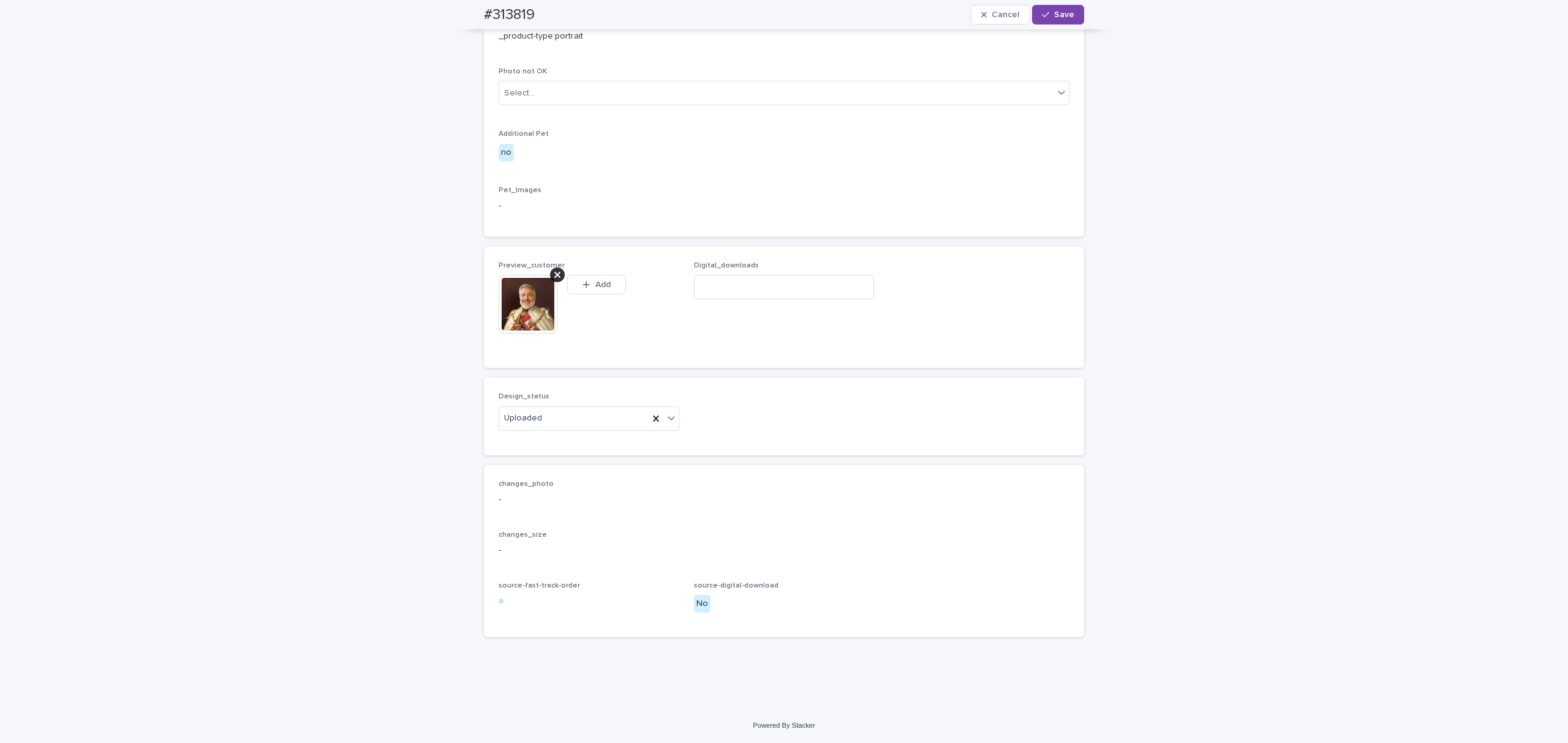
scroll to position [774, 0]
click at [1042, 15] on div "button" at bounding box center [1047, 14] width 12 height 8
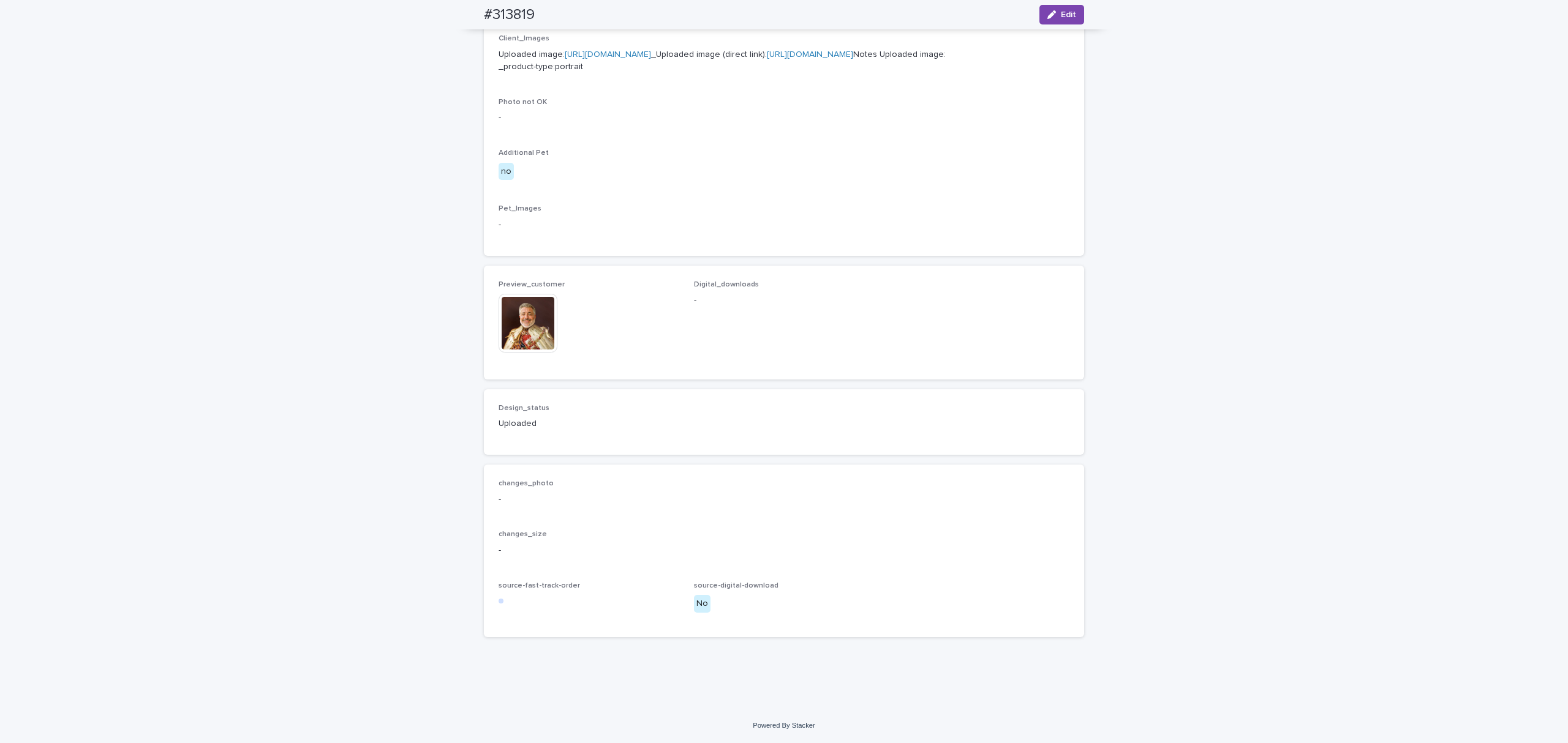
scroll to position [760, 0]
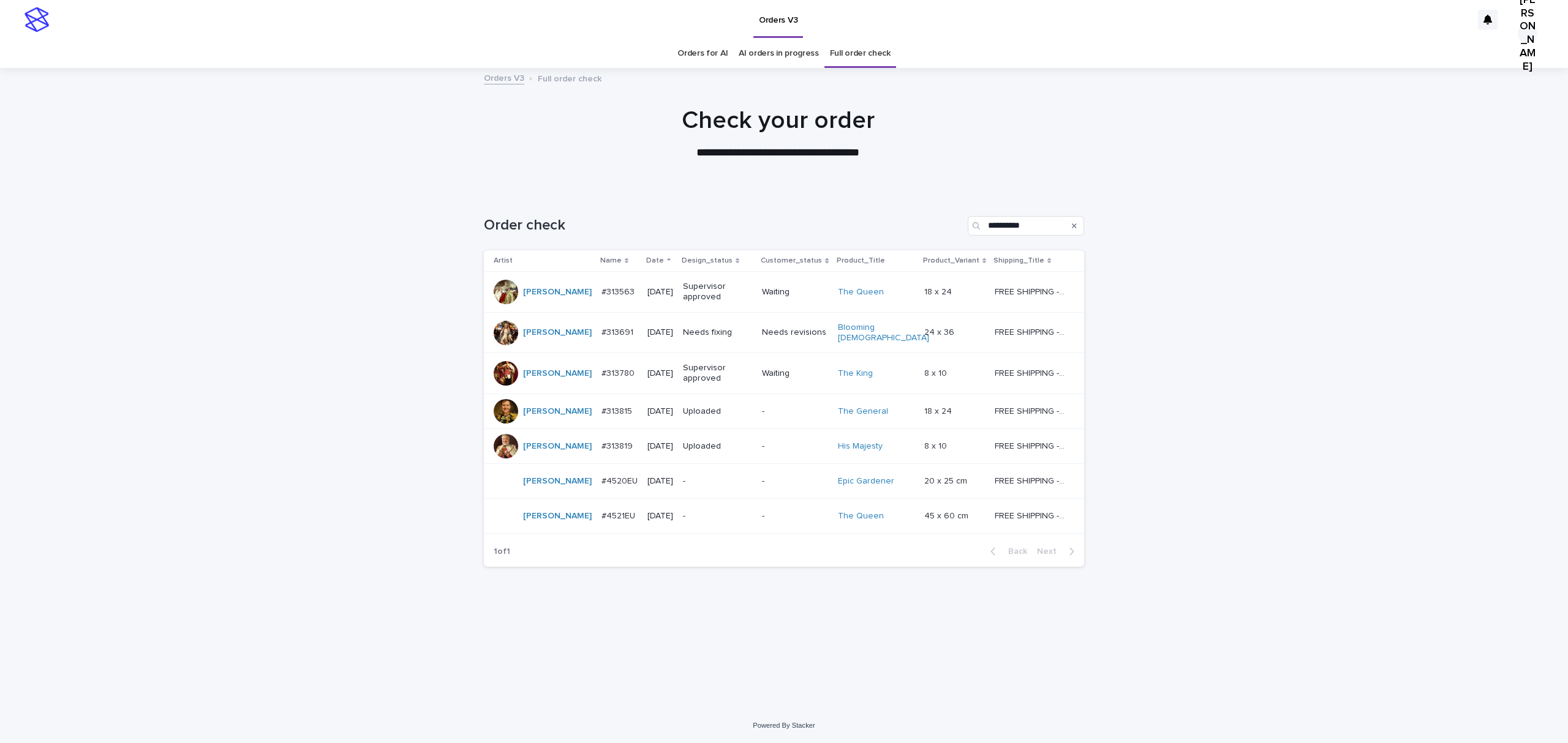
scroll to position [39, 0]
click at [603, 487] on p "#4520EU" at bounding box center [620, 480] width 38 height 13
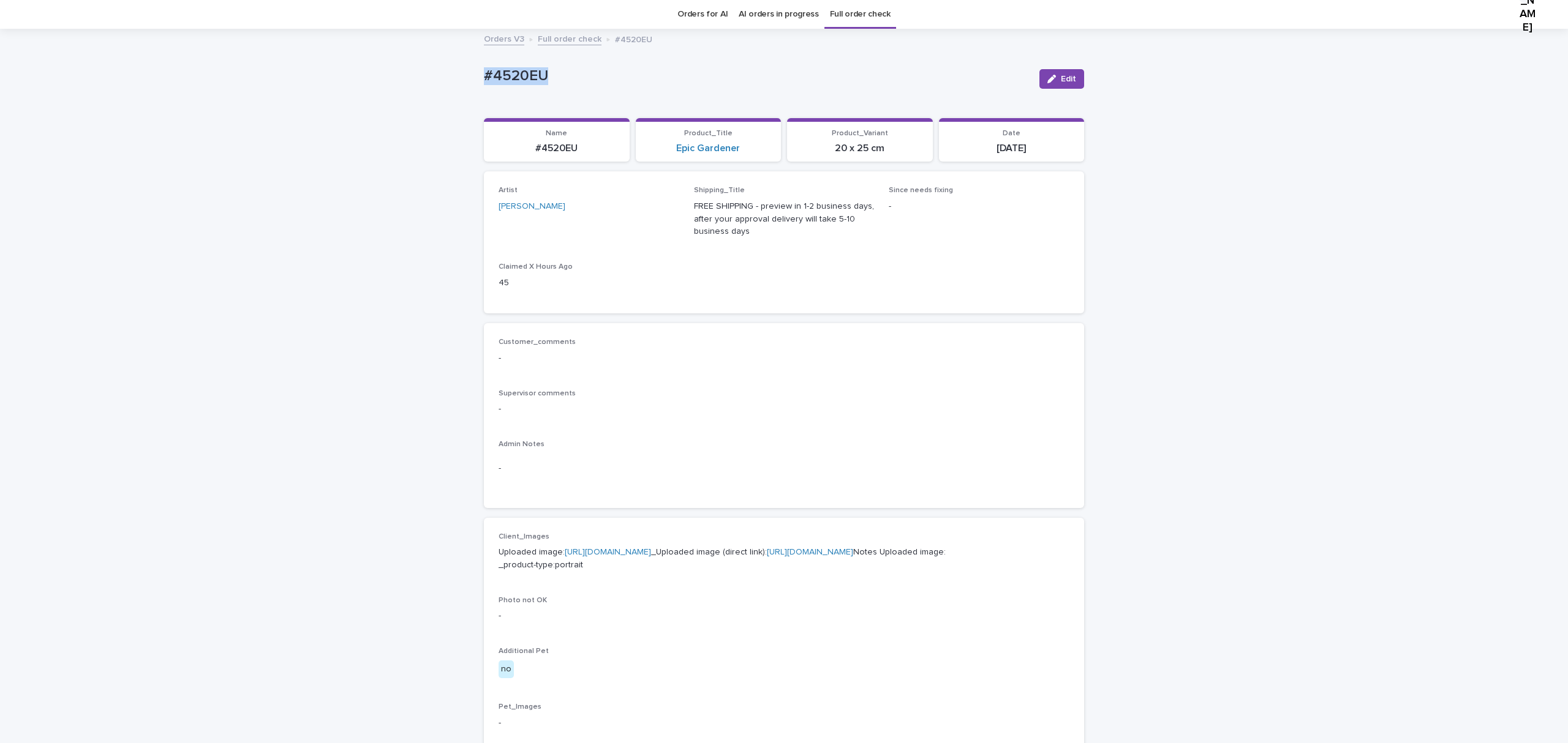
drag, startPoint x: 559, startPoint y: 82, endPoint x: 431, endPoint y: 92, distance: 128.4
click at [431, 92] on div "Loading... Saving… Loading... Saving… #4520EU Edit #4520EU Edit Sorry, there wa…" at bounding box center [784, 594] width 1568 height 1129
copy p "#4520EU"
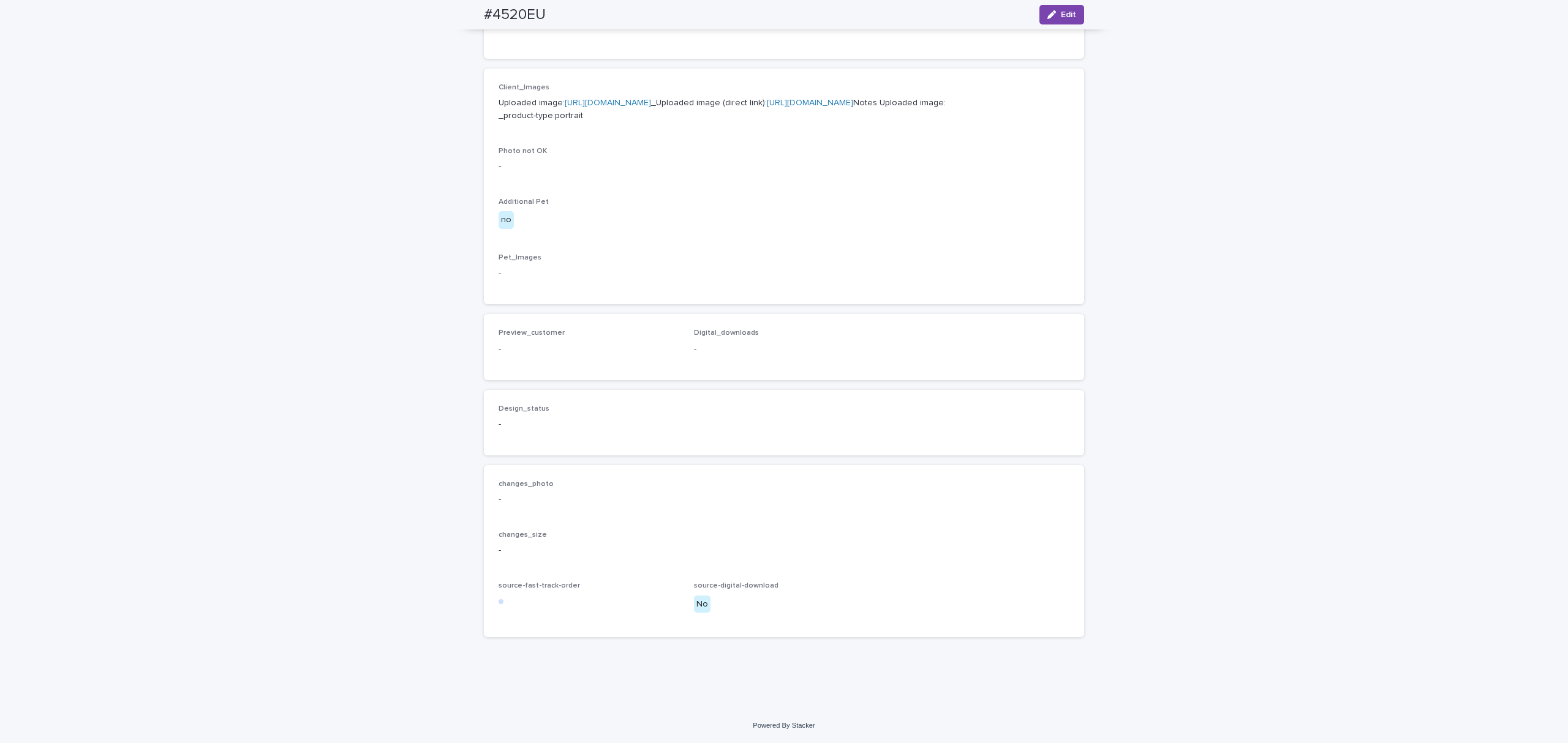
scroll to position [529, 0]
click at [767, 107] on link "[URL][DOMAIN_NAME]" at bounding box center [810, 102] width 86 height 8
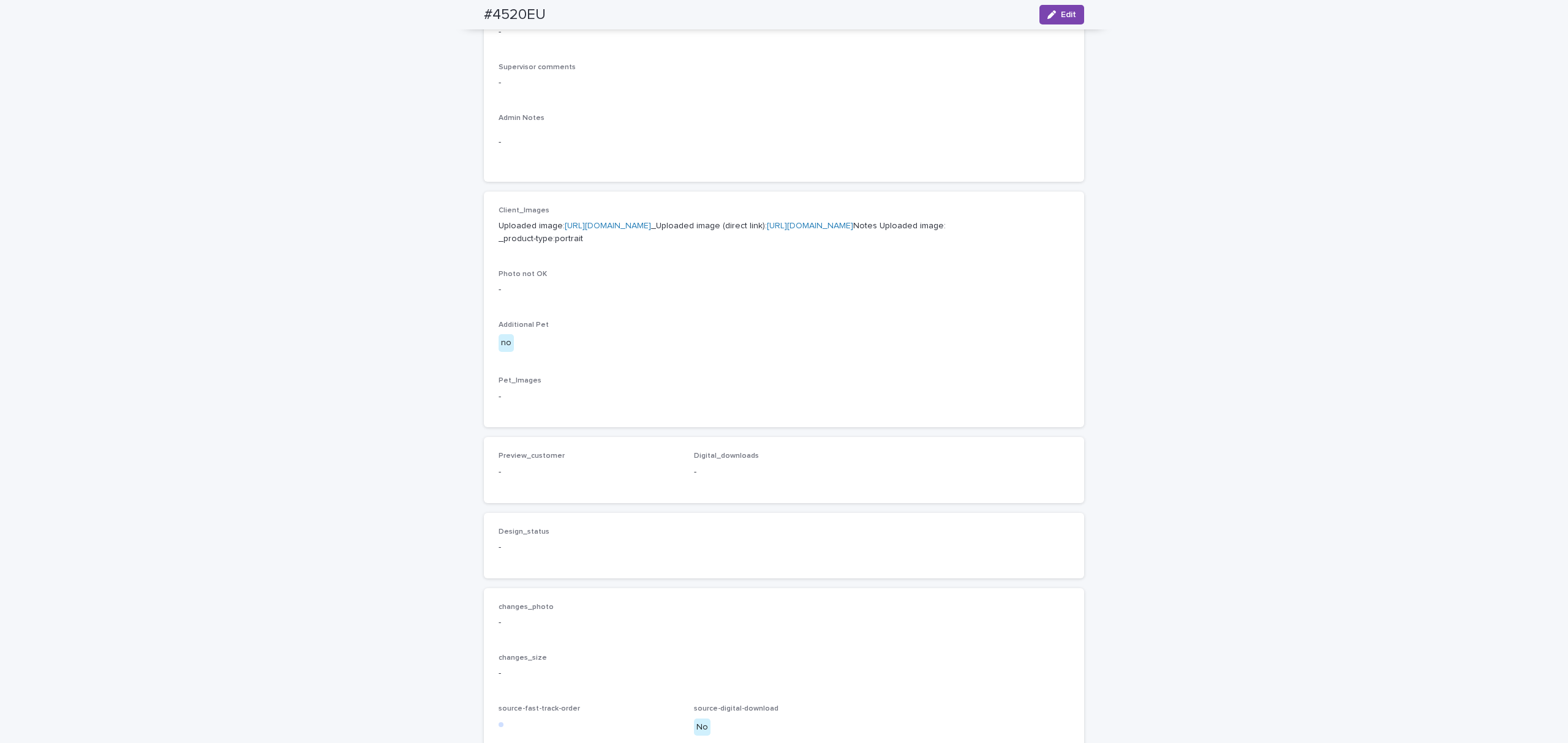
scroll to position [0, 0]
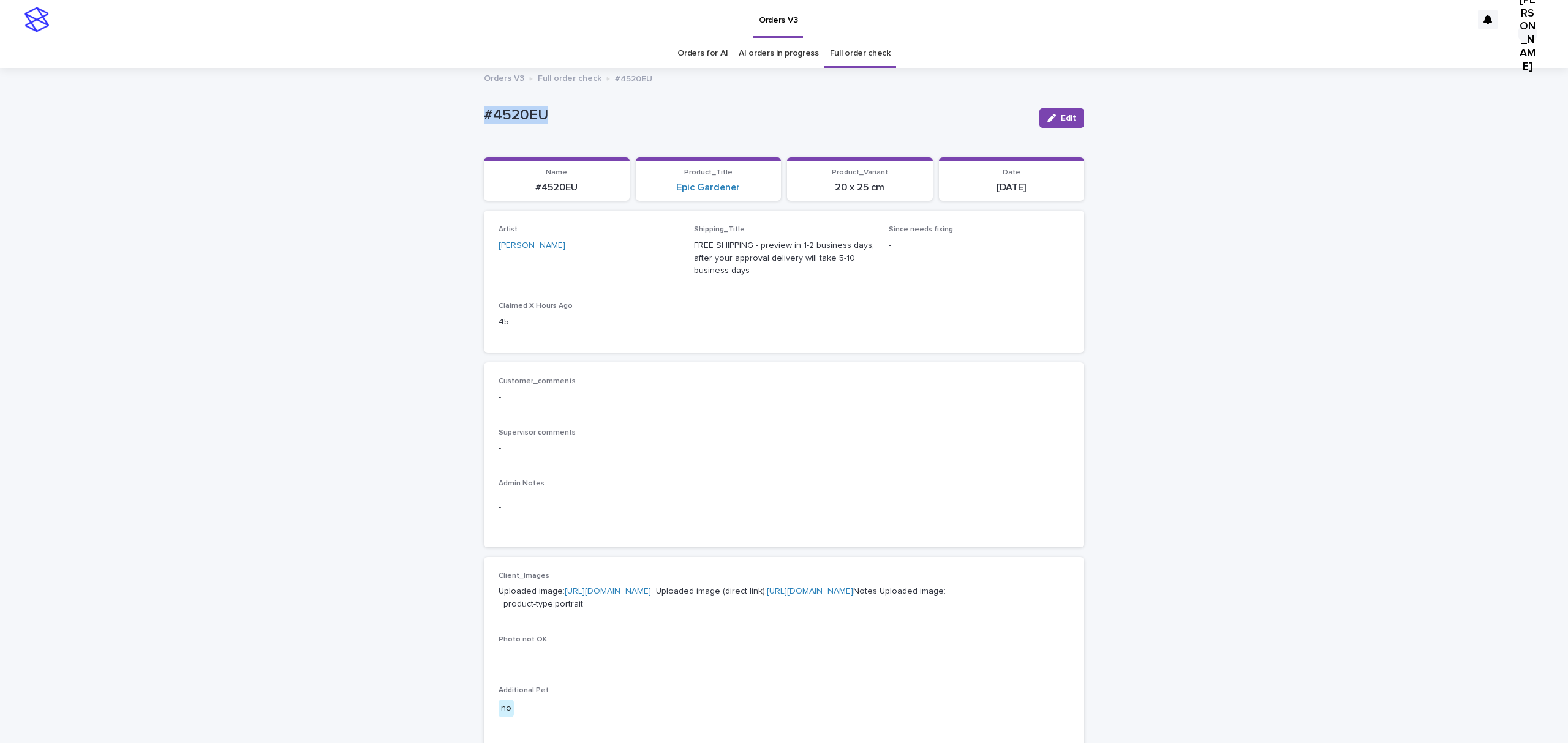
copy p "#4520EU"
click at [1061, 122] on span "Edit" at bounding box center [1069, 118] width 15 height 8
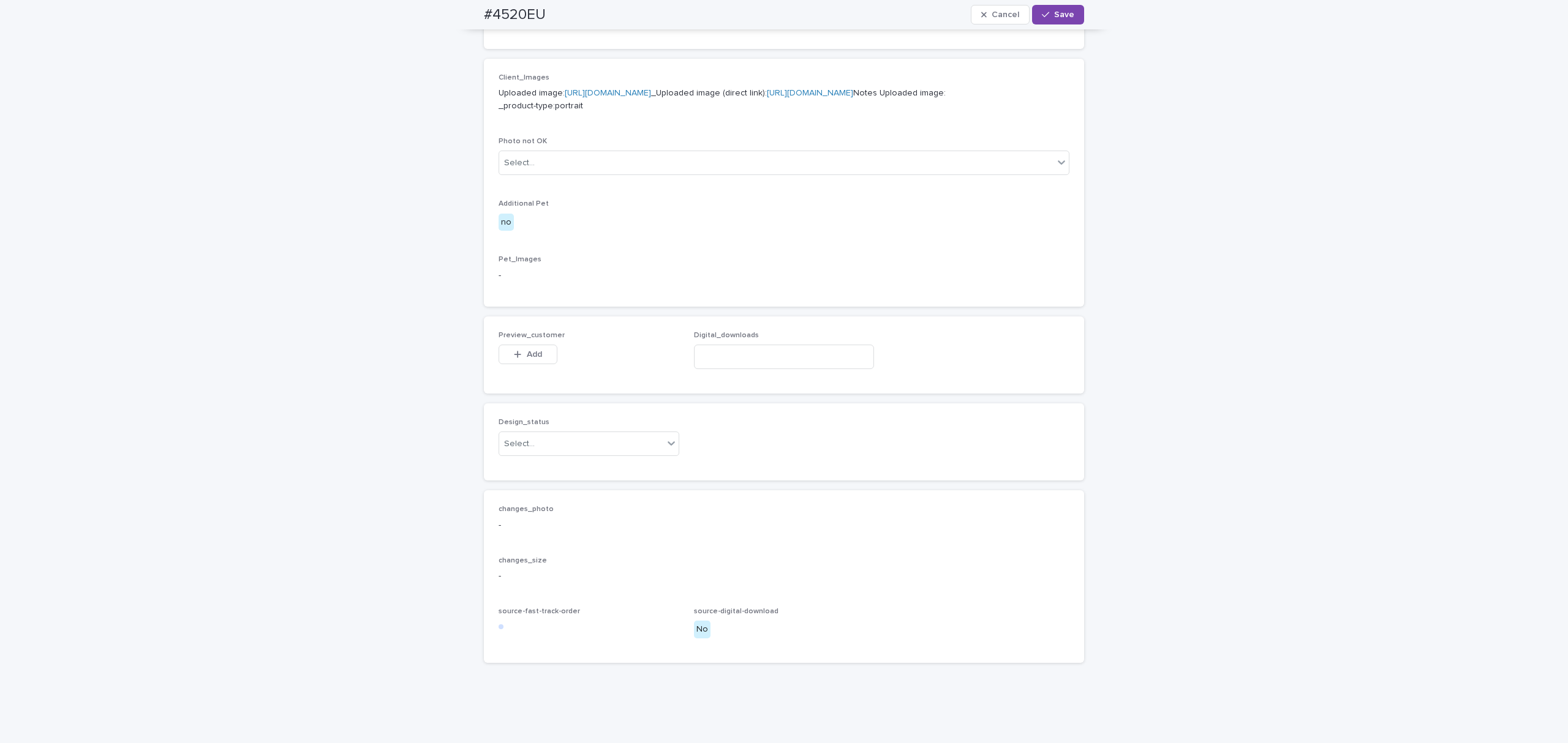
scroll to position [652, 0]
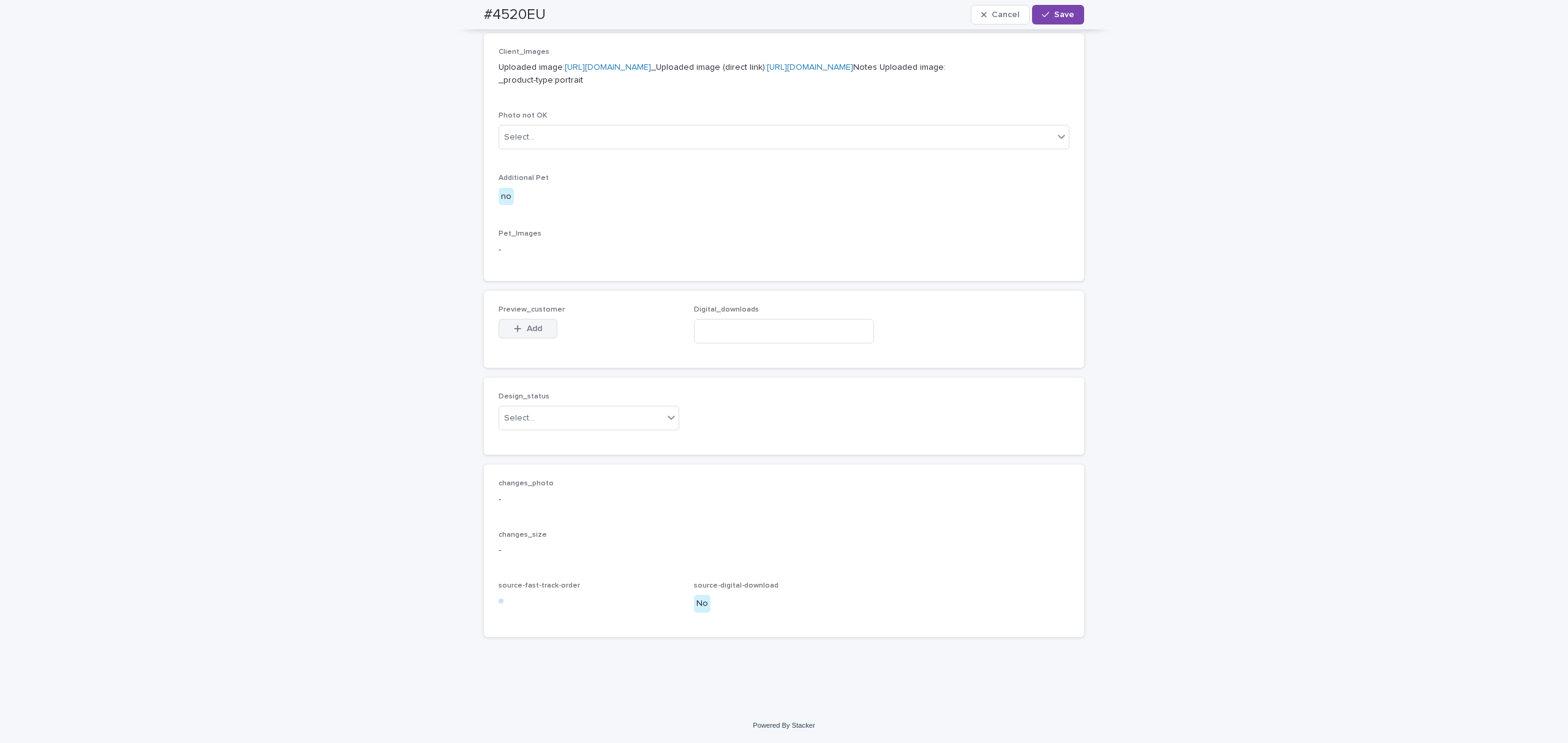
click at [536, 333] on span "Add" at bounding box center [534, 328] width 15 height 8
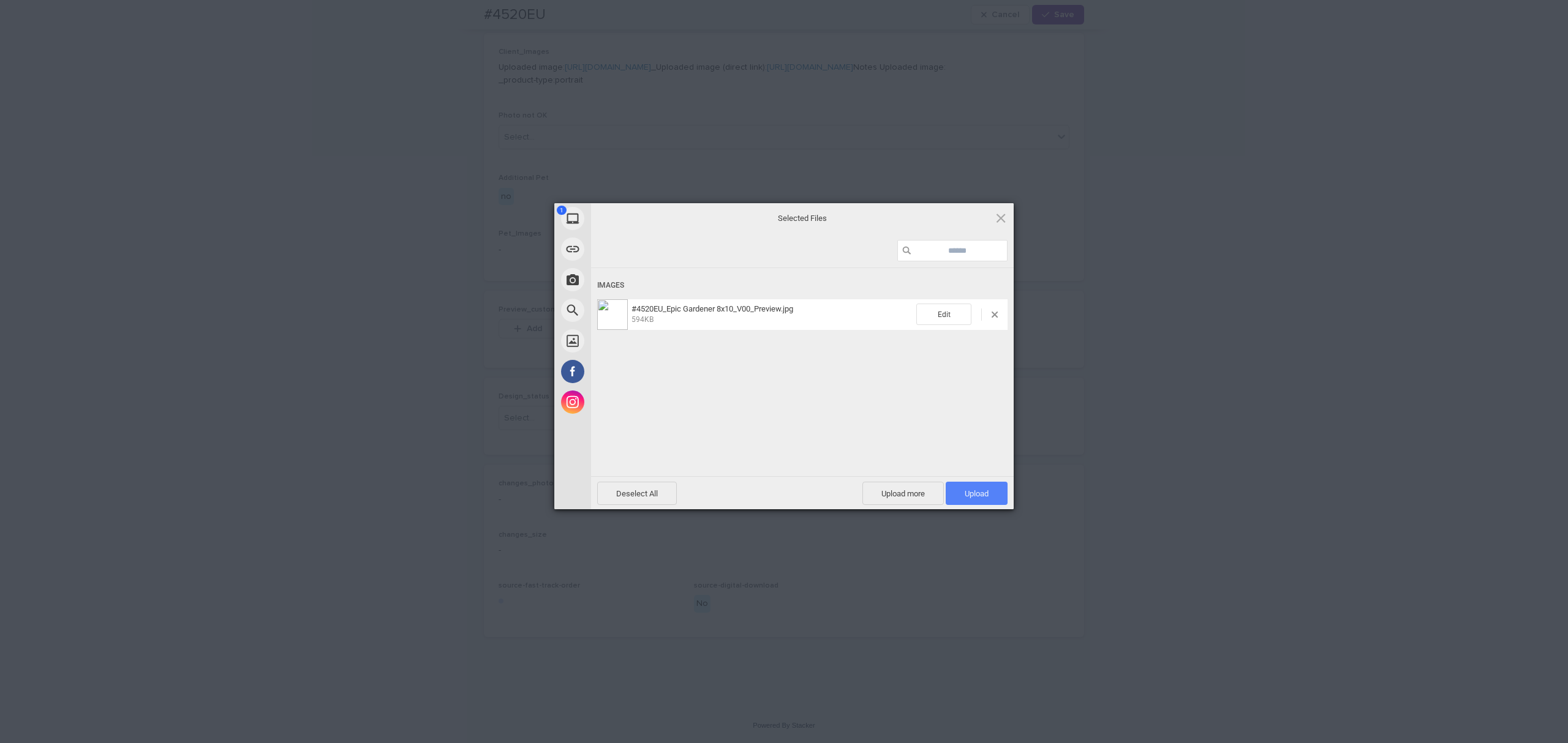
click at [988, 490] on span "Upload 1" at bounding box center [977, 494] width 24 height 9
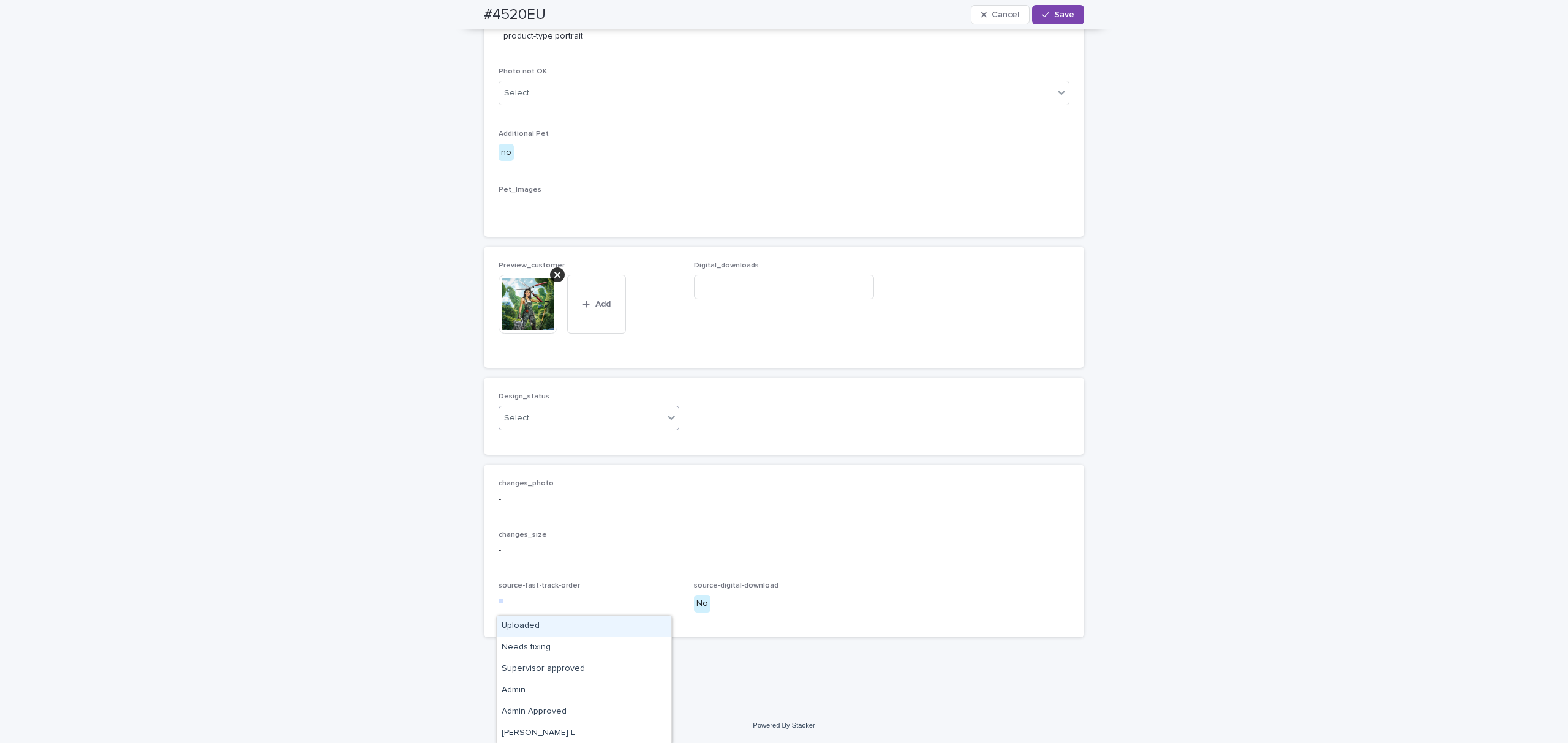
click at [567, 429] on div "Select..." at bounding box center [582, 419] width 165 height 21
click at [530, 624] on div "Uploaded" at bounding box center [583, 626] width 175 height 21
click at [1055, 10] on span "Save" at bounding box center [1065, 14] width 21 height 8
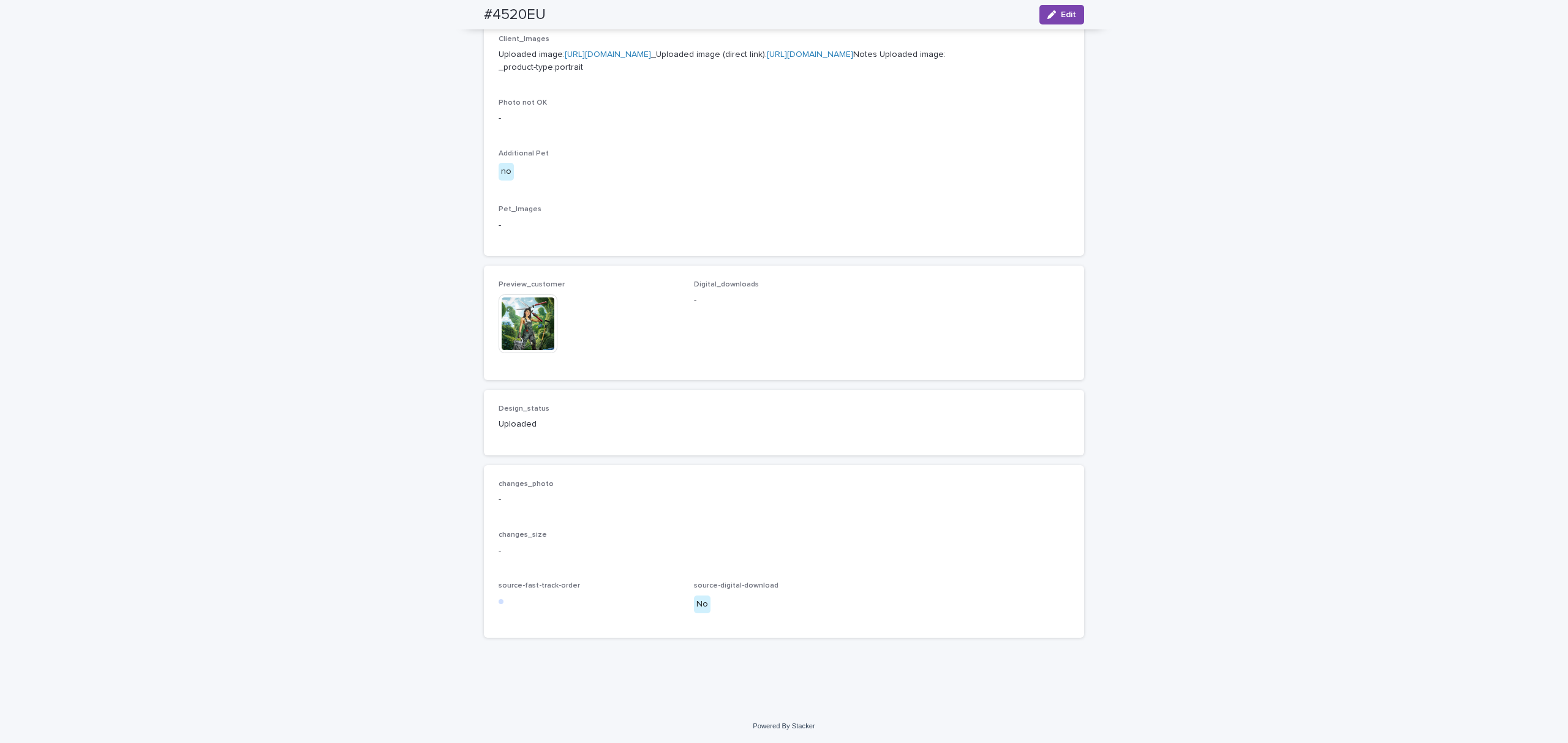
scroll to position [660, 0]
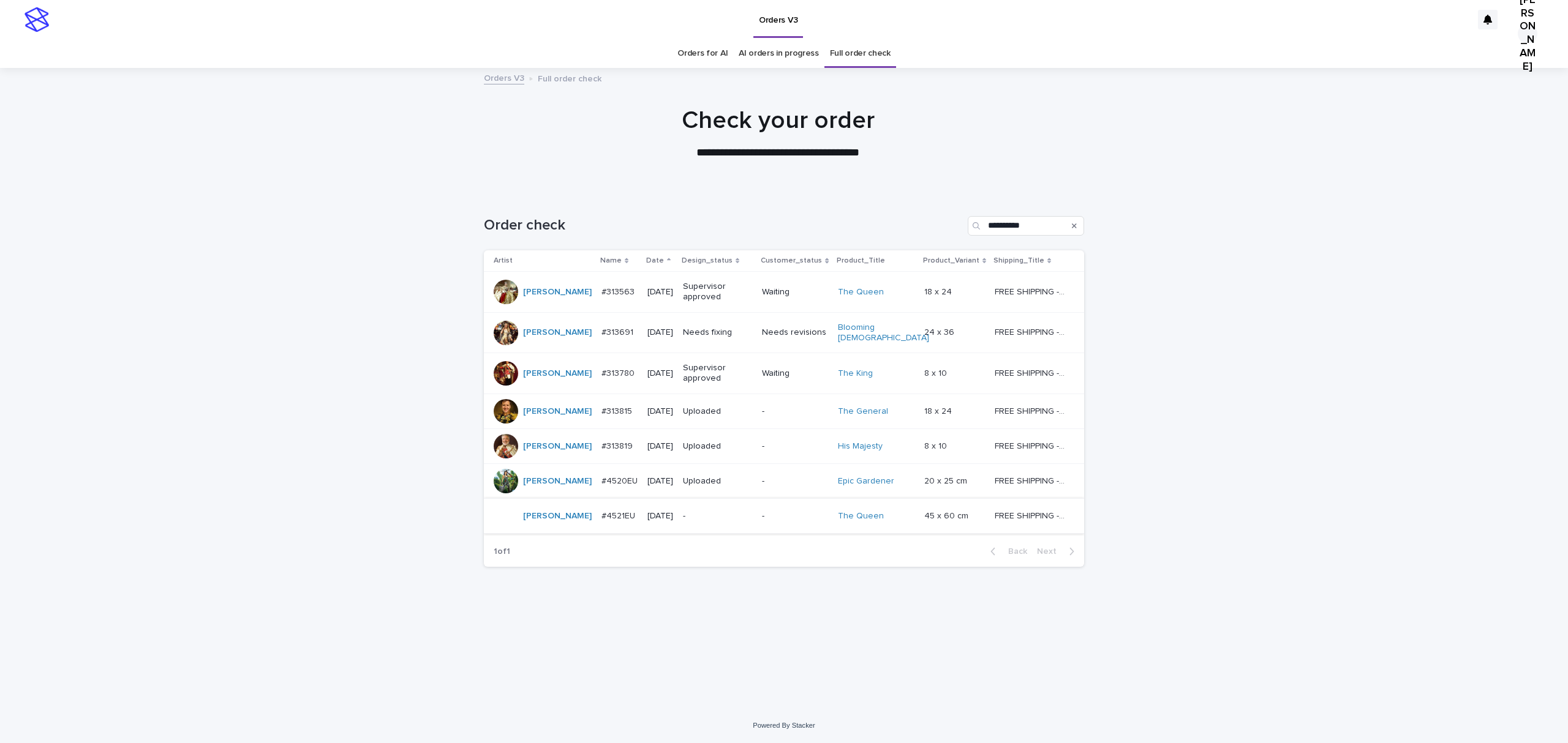
scroll to position [71, 0]
click at [601, 522] on p "#4521EU" at bounding box center [619, 515] width 36 height 13
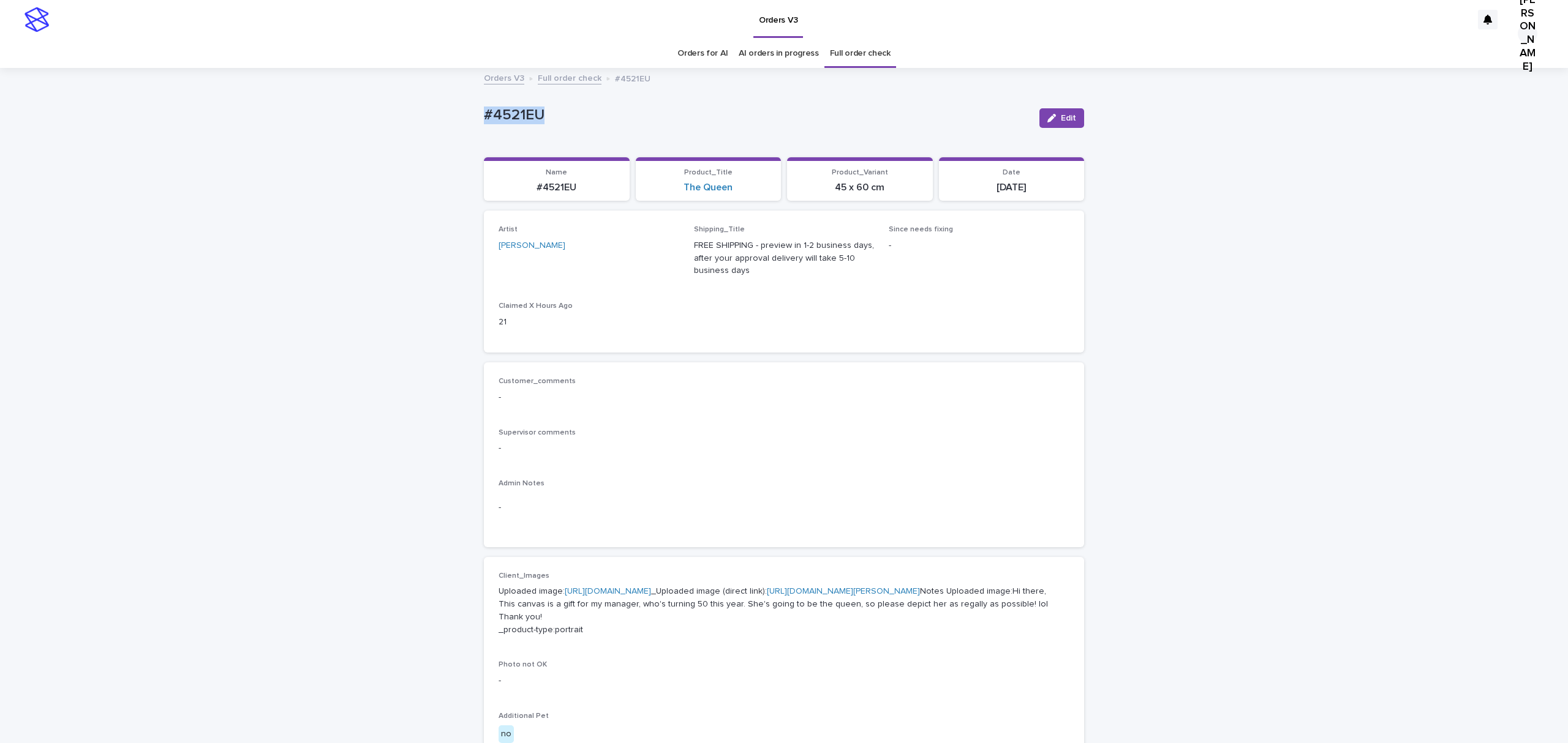
drag, startPoint x: 573, startPoint y: 123, endPoint x: 432, endPoint y: 122, distance: 141.0
click at [432, 122] on div "Loading... Saving… Loading... Saving… #4521EU Edit #4521EU Edit Sorry, there wa…" at bounding box center [784, 646] width 1568 height 1153
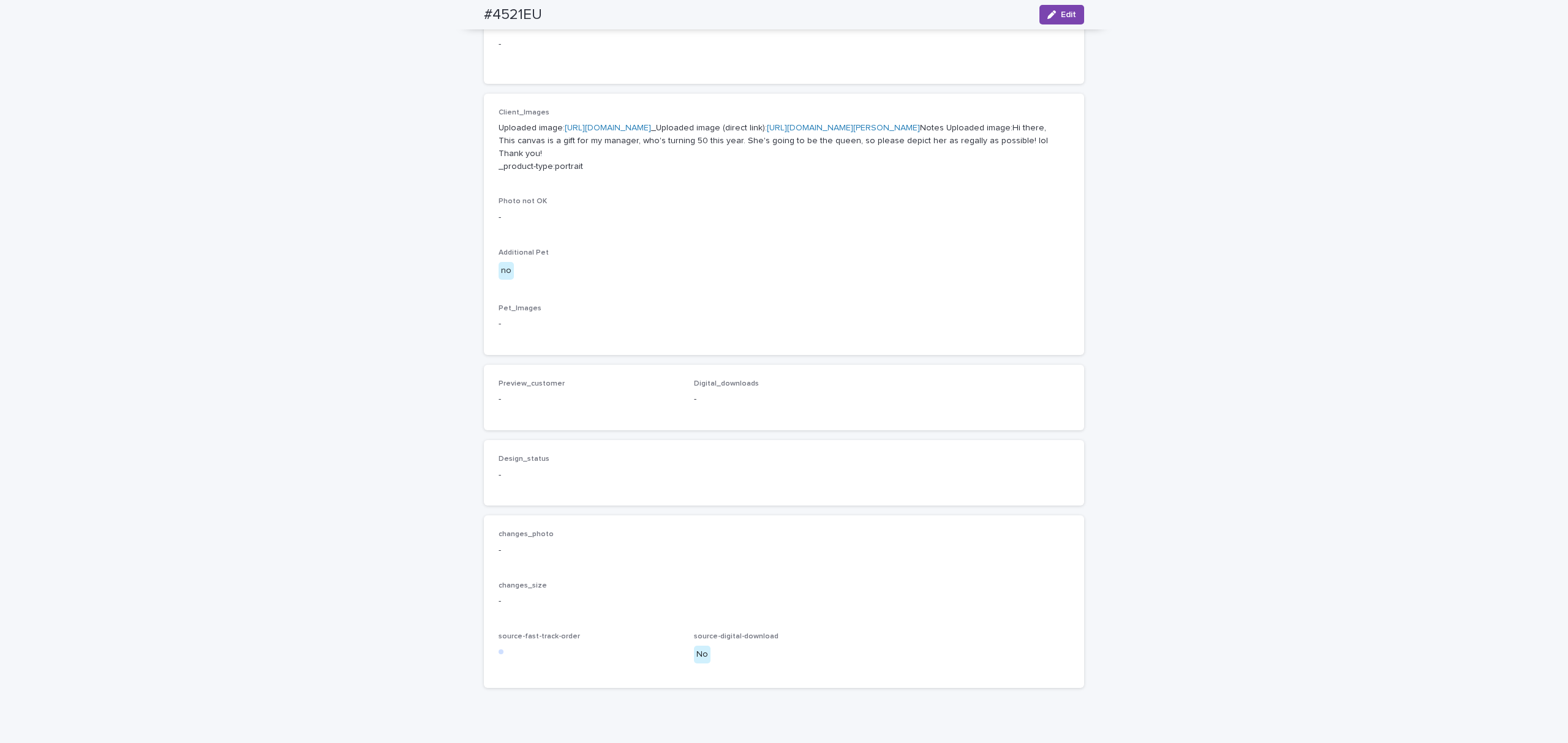
scroll to position [55, 0]
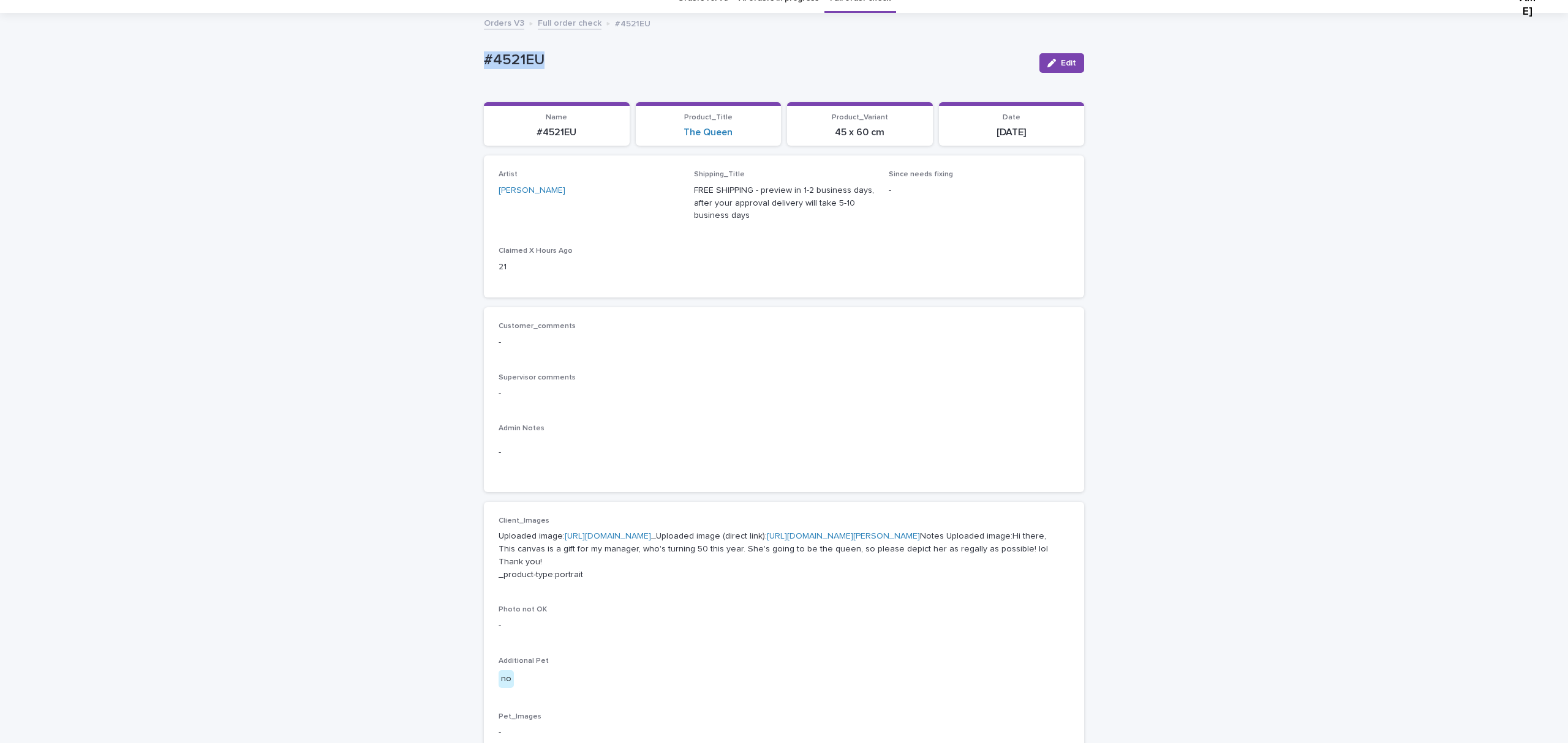
copy p "#4521EU"
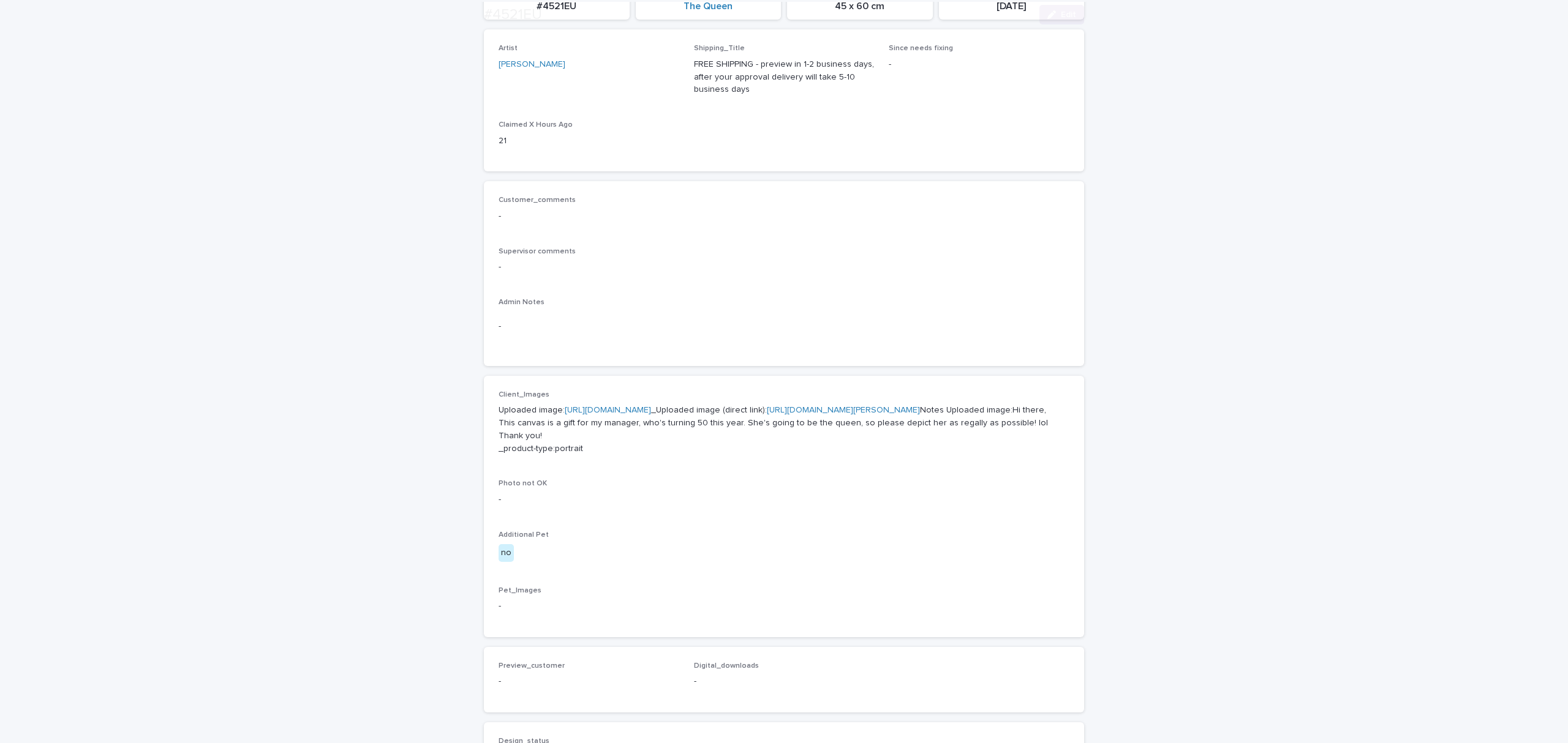
scroll to position [300, 0]
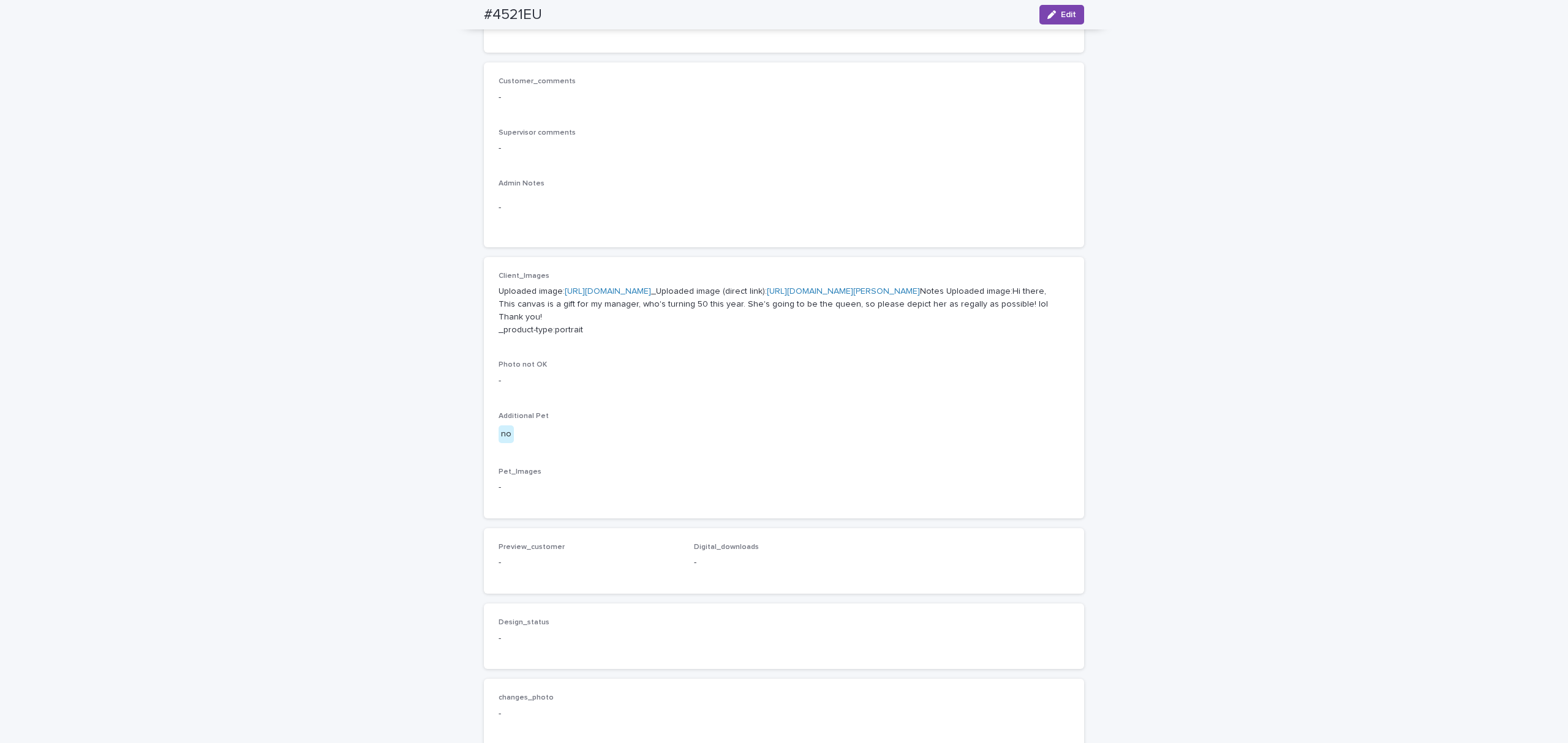
click at [767, 295] on link "[URL][DOMAIN_NAME][PERSON_NAME]" at bounding box center [843, 291] width 153 height 8
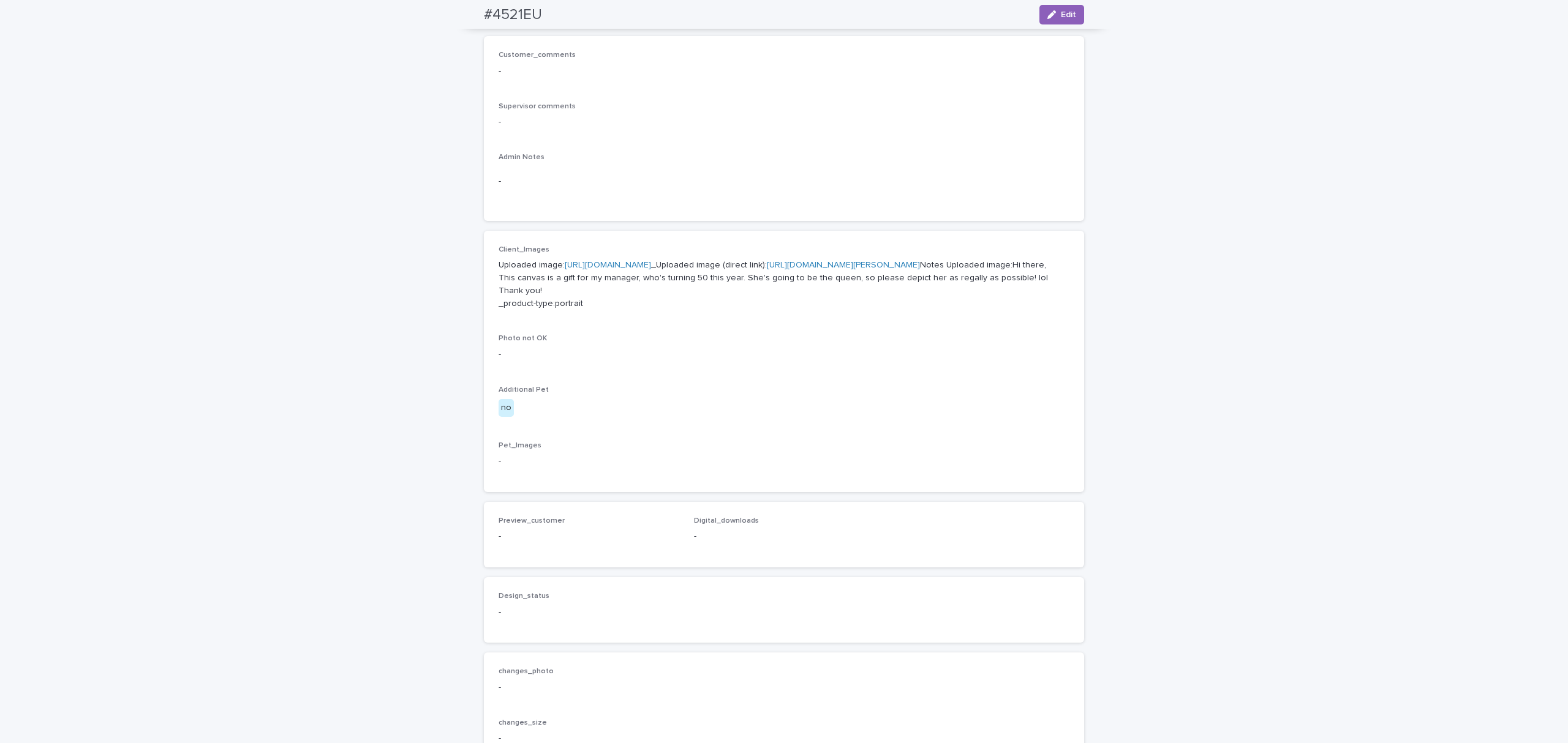
scroll to position [407, 0]
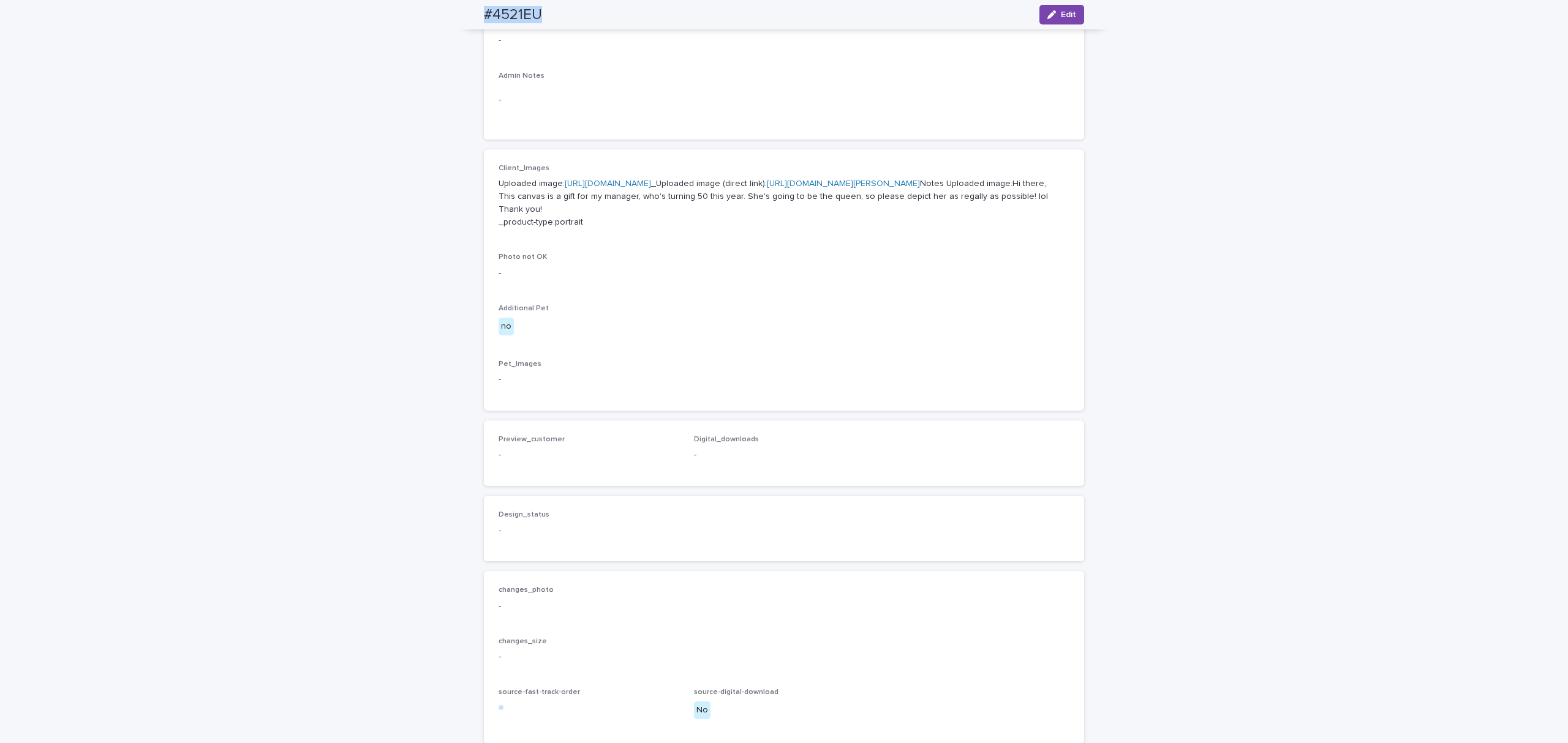
drag, startPoint x: 568, startPoint y: 18, endPoint x: 481, endPoint y: 19, distance: 87.0
click at [484, 19] on div "#4521EU Edit" at bounding box center [784, 14] width 600 height 29
copy h2 "#4521EU"
drag, startPoint x: 1052, startPoint y: 10, endPoint x: 861, endPoint y: 153, distance: 238.6
click at [1052, 10] on button "Edit" at bounding box center [1062, 14] width 45 height 20
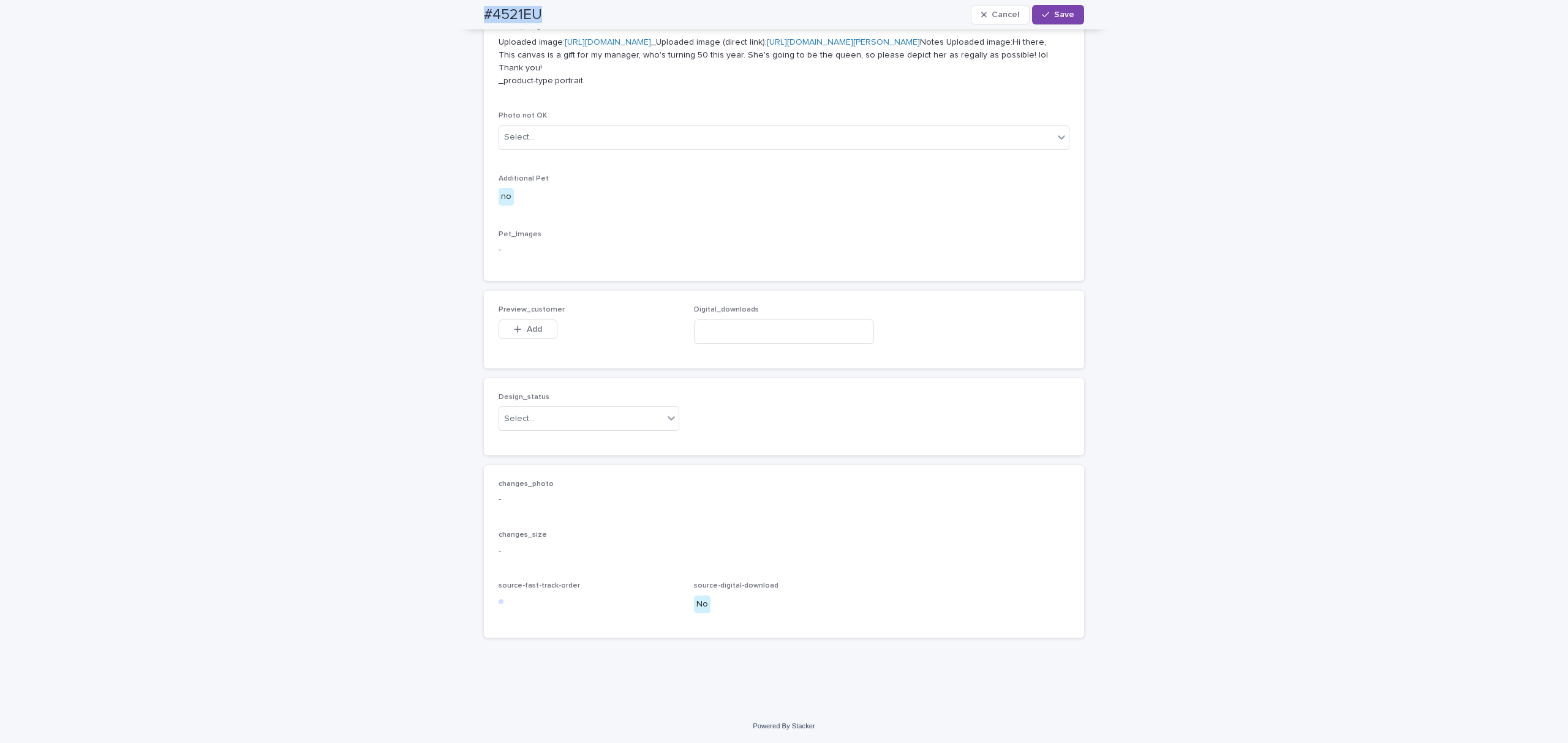
scroll to position [750, 0]
click at [537, 334] on span "Add" at bounding box center [534, 329] width 15 height 8
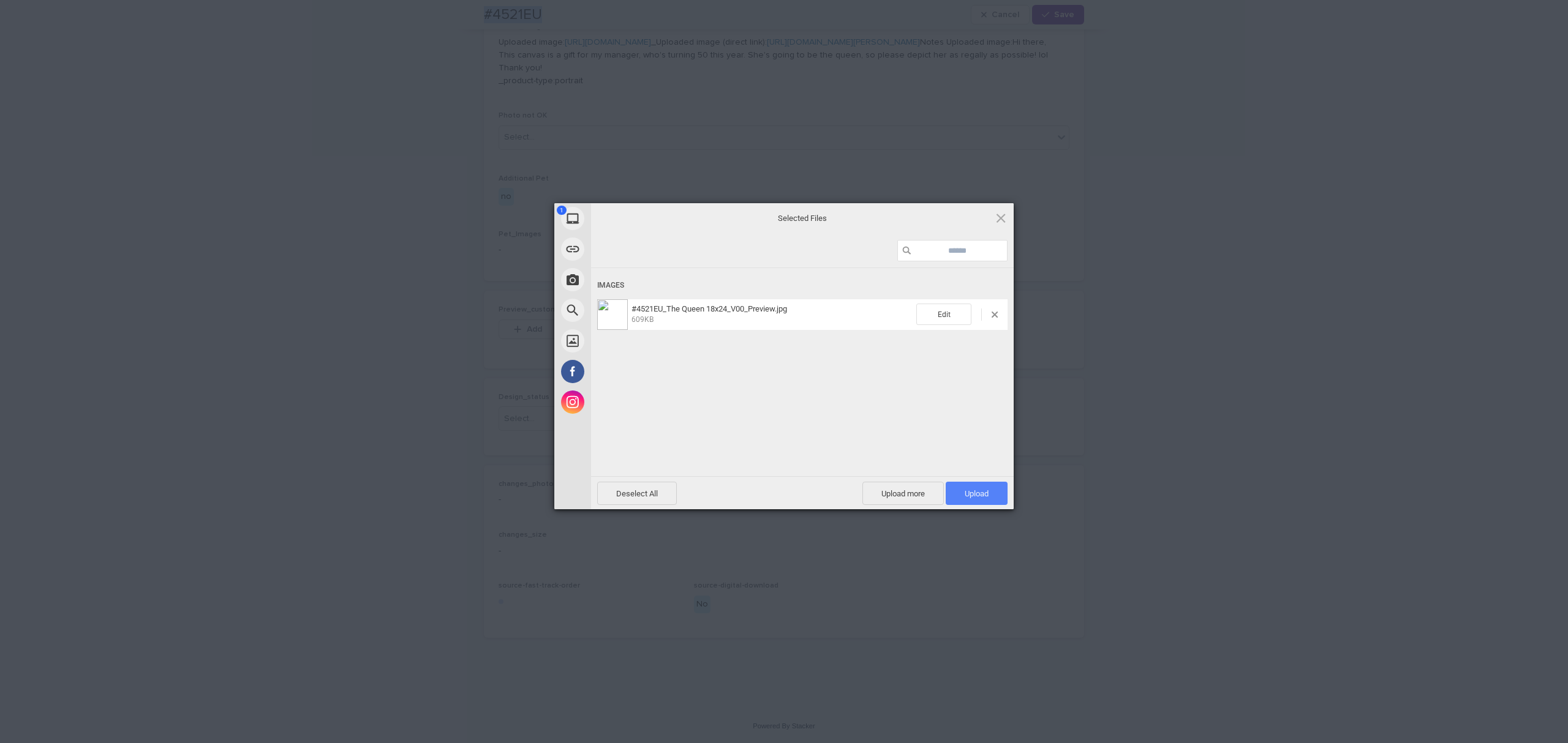
click at [978, 491] on span "Upload 1" at bounding box center [977, 494] width 24 height 9
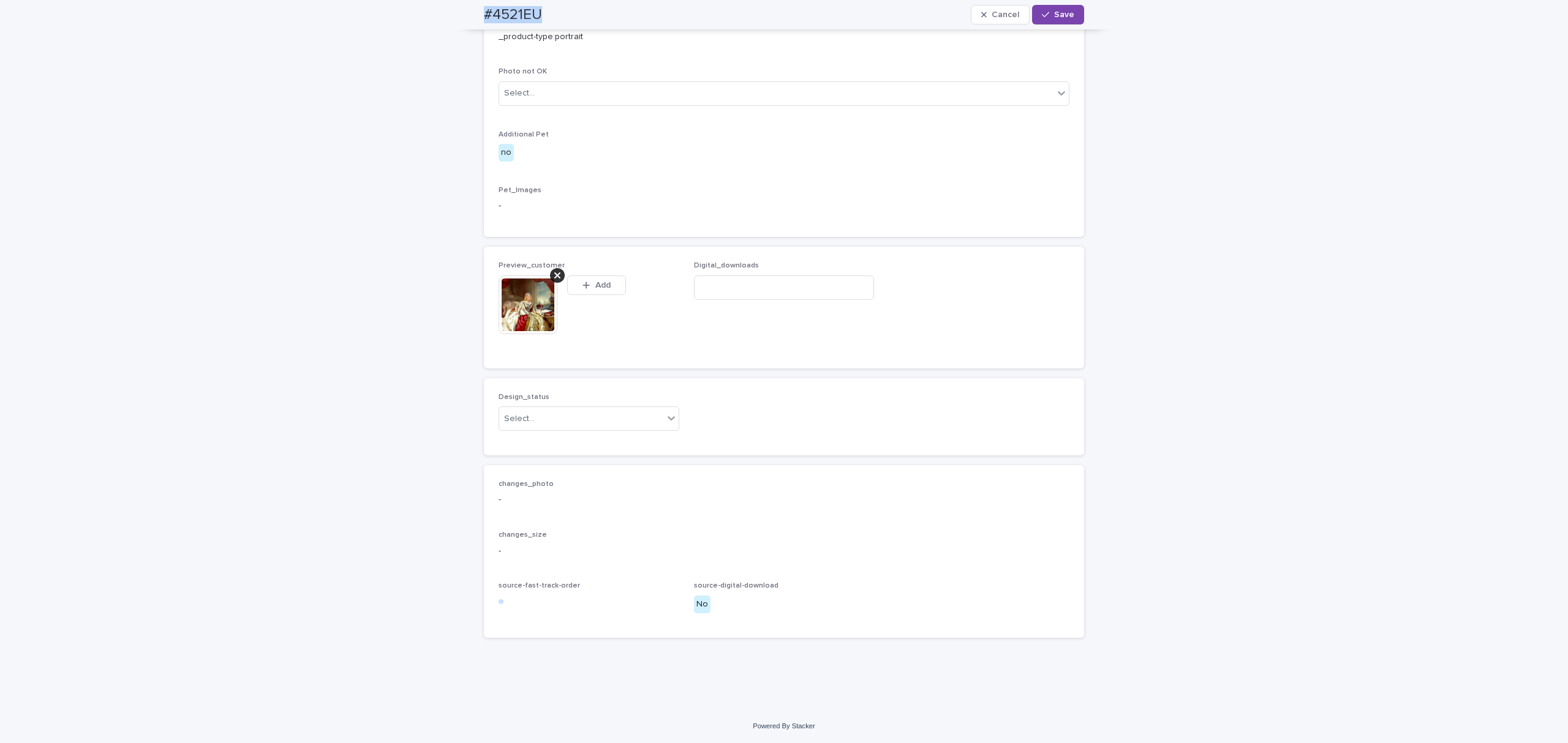
scroll to position [772, 0]
click at [554, 429] on div "Select..." at bounding box center [582, 420] width 165 height 21
click at [529, 559] on div "Uploaded" at bounding box center [583, 559] width 175 height 21
drag, startPoint x: 1059, startPoint y: 9, endPoint x: 1010, endPoint y: 16, distance: 49.5
click at [1059, 8] on button "Save" at bounding box center [1058, 14] width 52 height 20
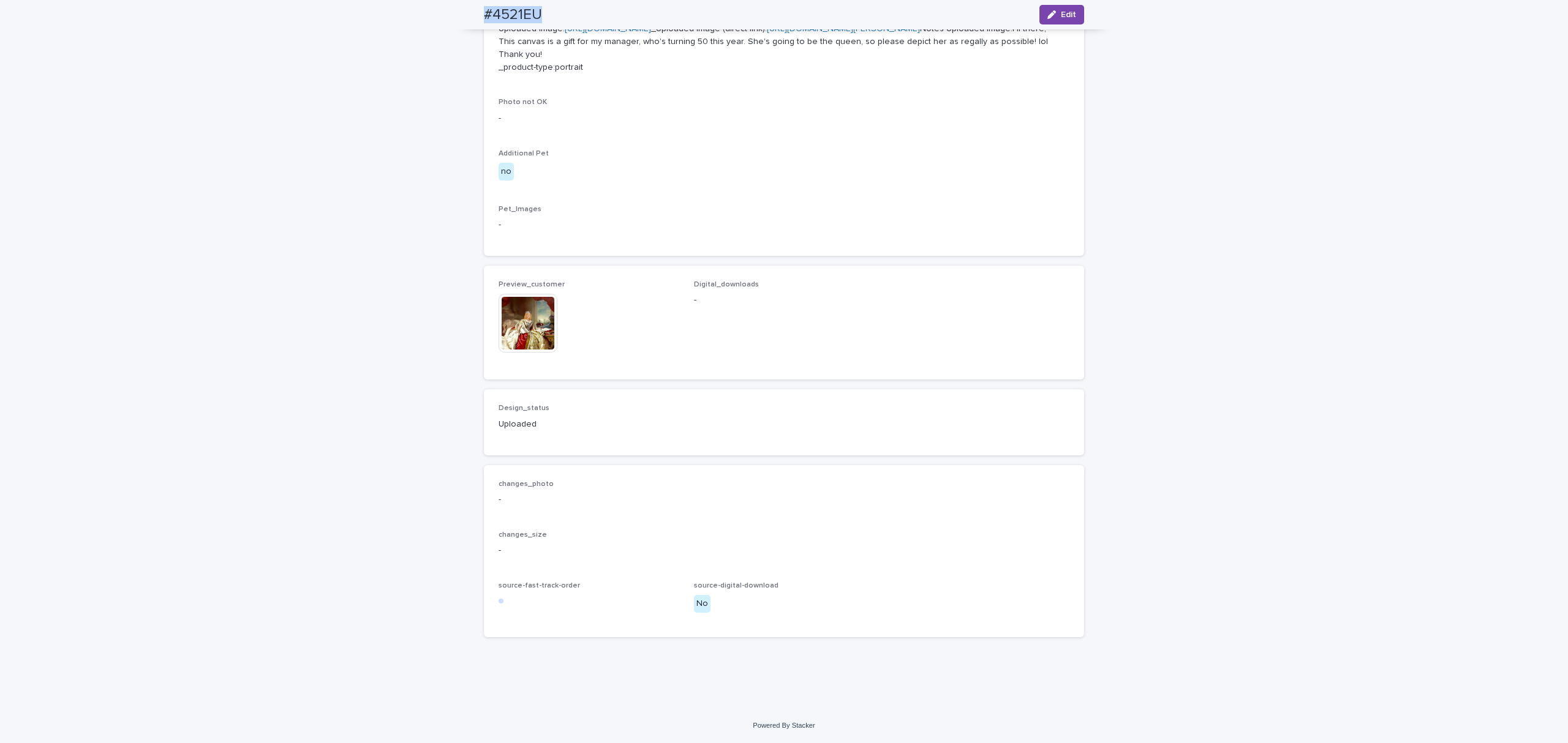
scroll to position [757, 0]
drag, startPoint x: 557, startPoint y: 15, endPoint x: 473, endPoint y: 29, distance: 85.2
click at [473, 29] on div "#4521EU Edit" at bounding box center [784, 14] width 659 height 29
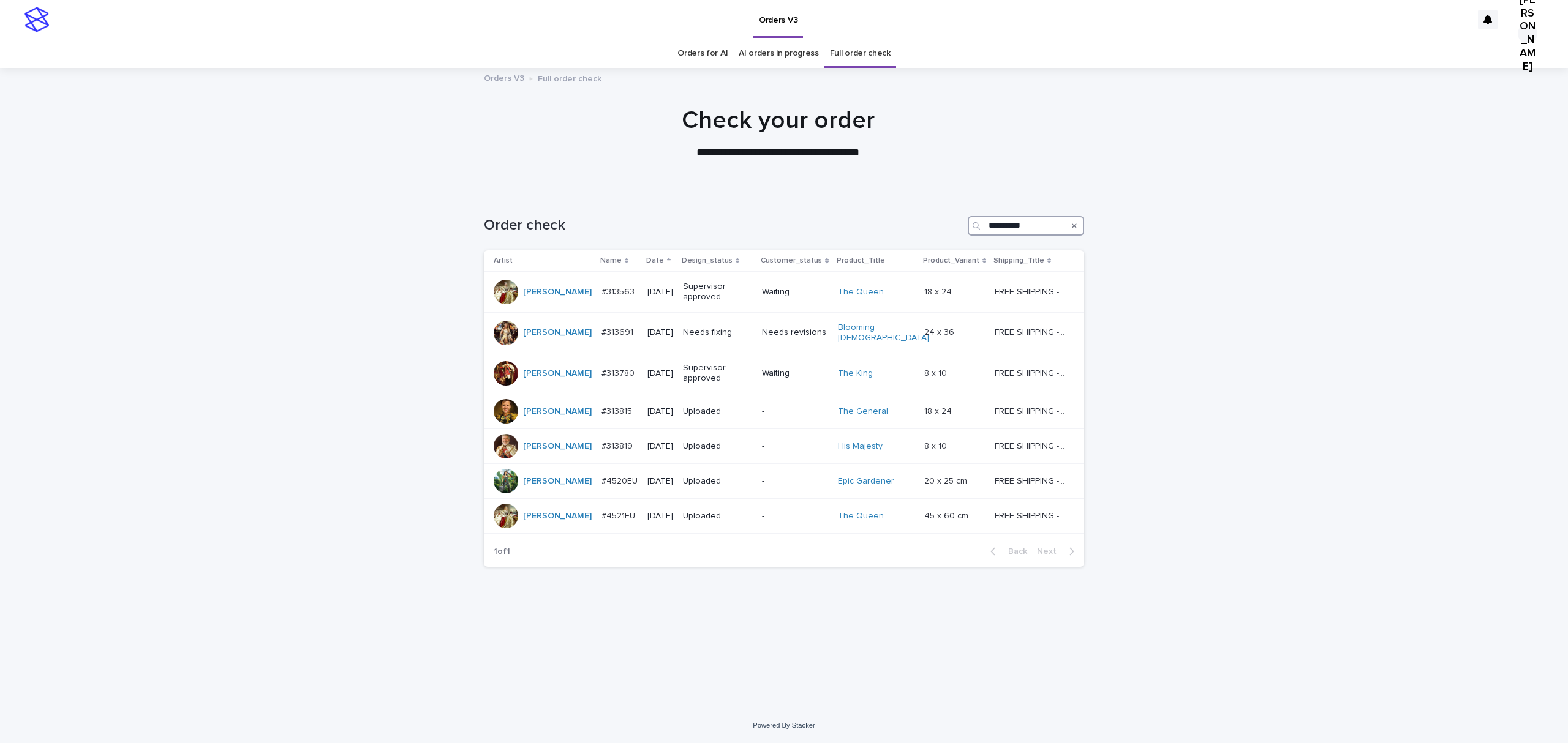
drag, startPoint x: 1050, startPoint y: 255, endPoint x: 849, endPoint y: 253, distance: 201.0
click at [849, 236] on div "**********" at bounding box center [784, 225] width 600 height 20
click at [699, 51] on link "Orders for AI" at bounding box center [703, 53] width 50 height 29
